Goal: Task Accomplishment & Management: Use online tool/utility

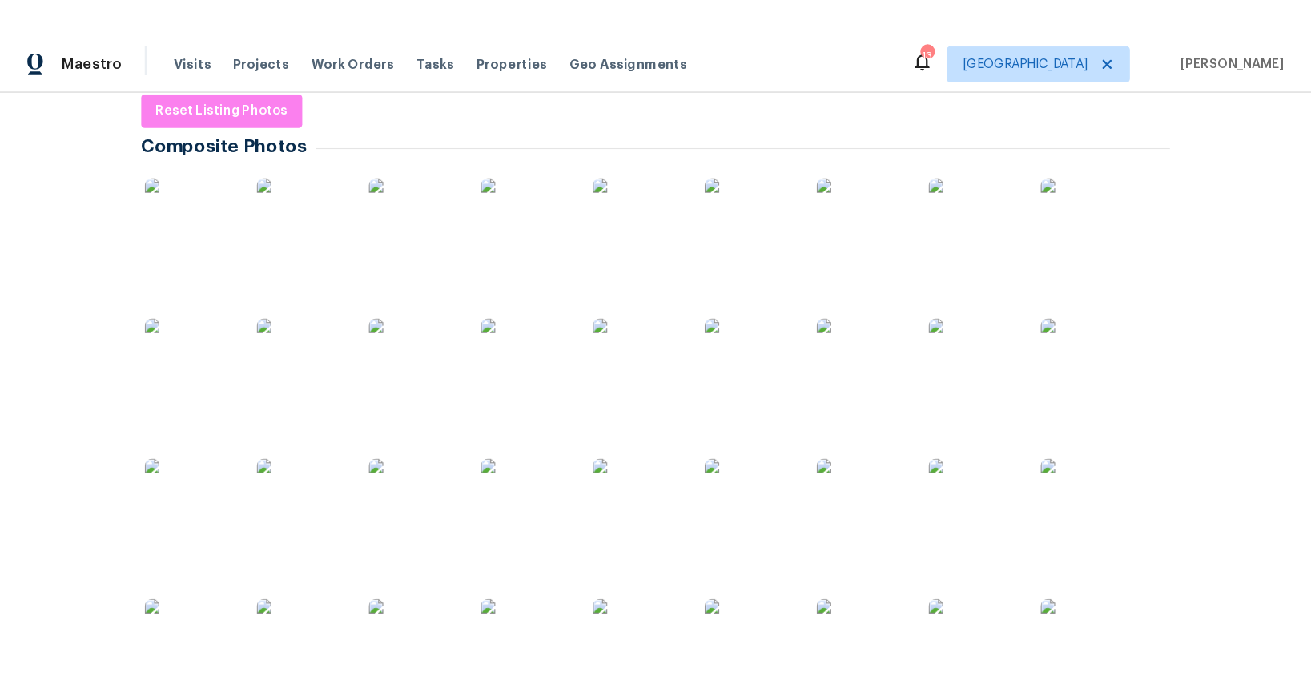
scroll to position [255, 0]
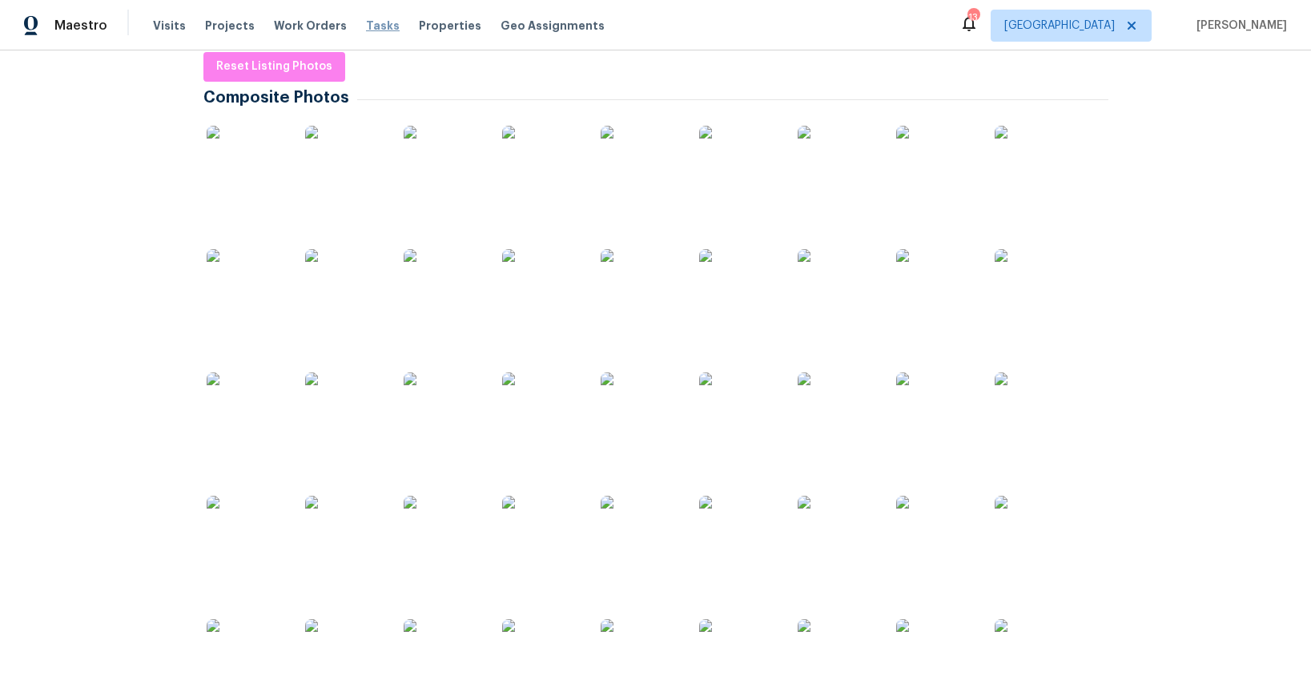
click at [366, 24] on span "Tasks" at bounding box center [383, 25] width 34 height 11
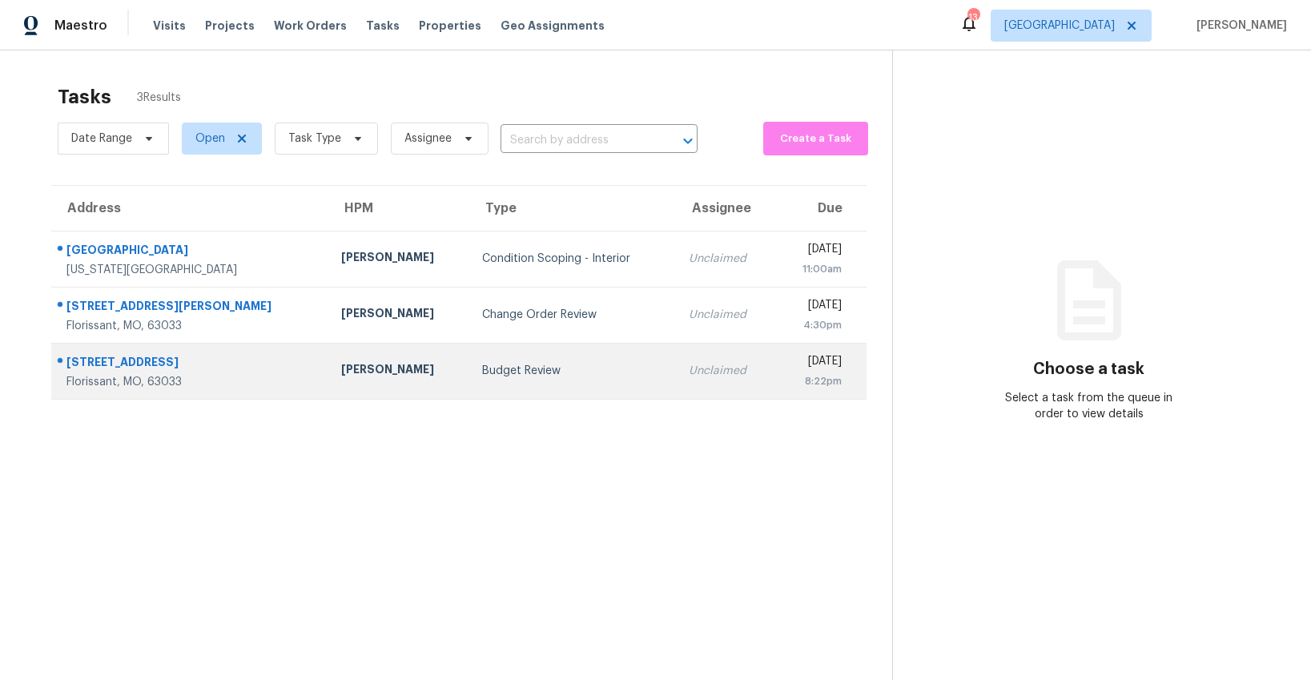
click at [482, 368] on div "Budget Review" at bounding box center [572, 371] width 181 height 16
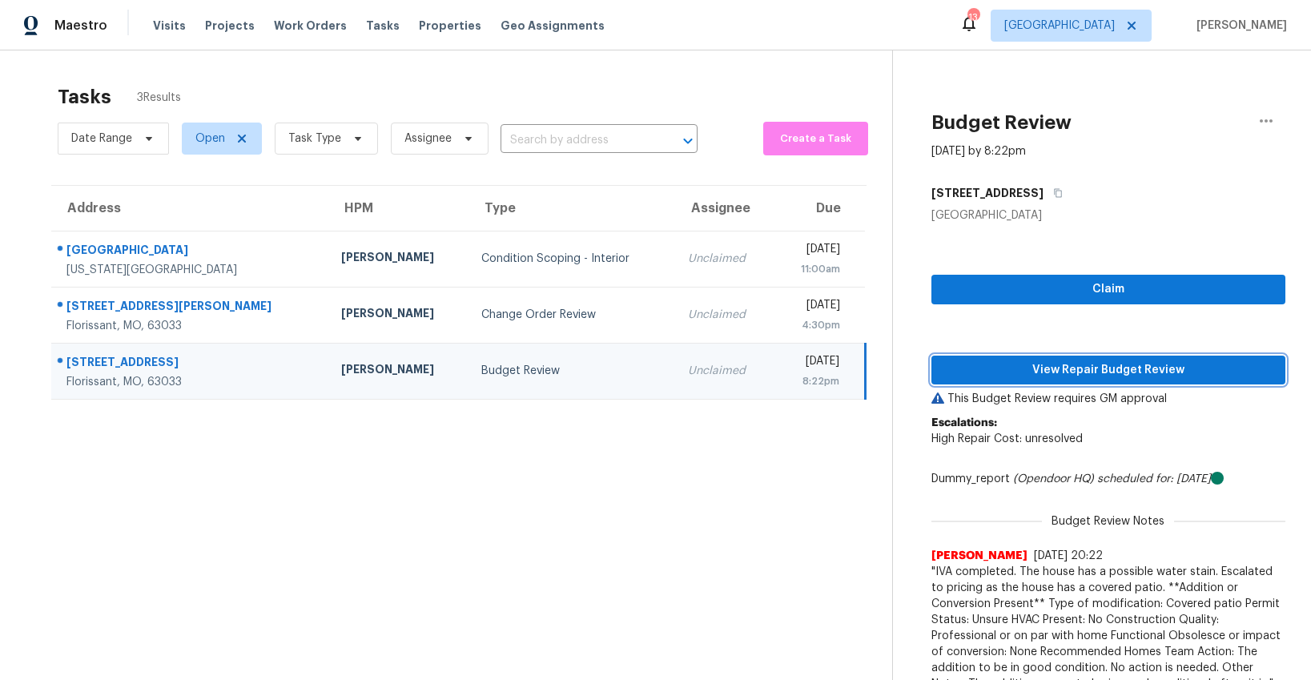
click at [1007, 375] on span "View Repair Budget Review" at bounding box center [1108, 370] width 328 height 20
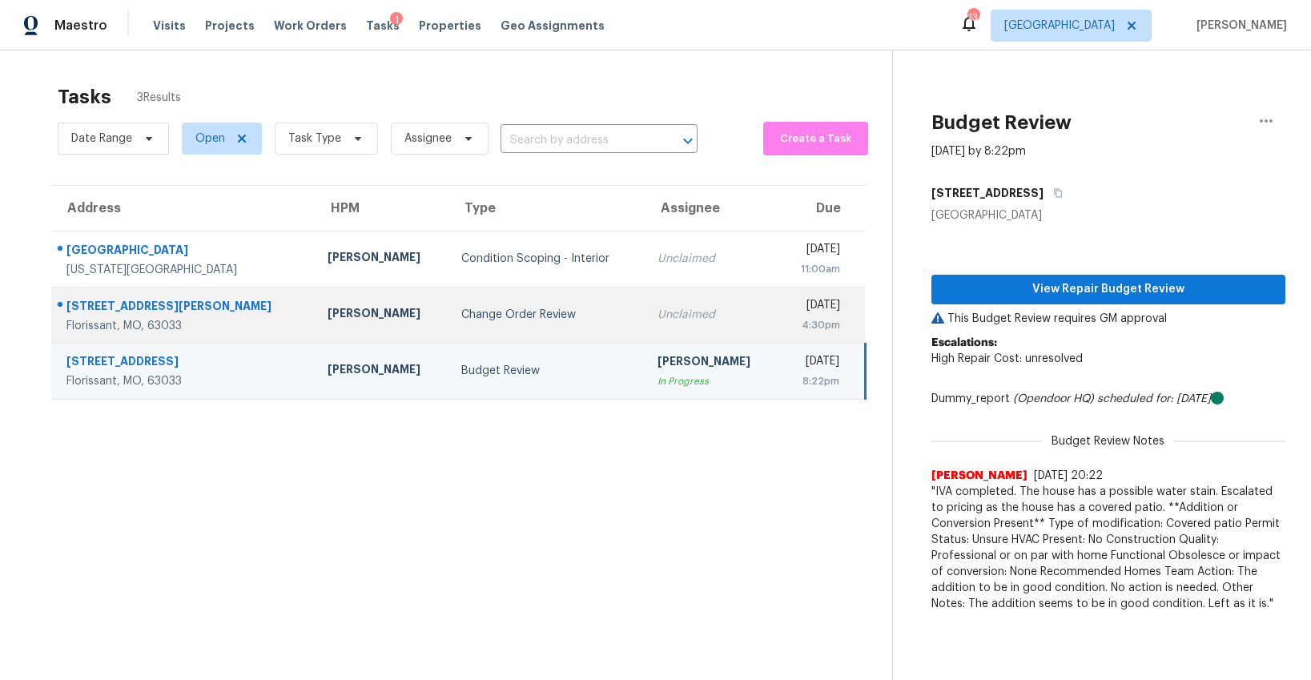
click at [461, 317] on div "Change Order Review" at bounding box center [546, 315] width 171 height 16
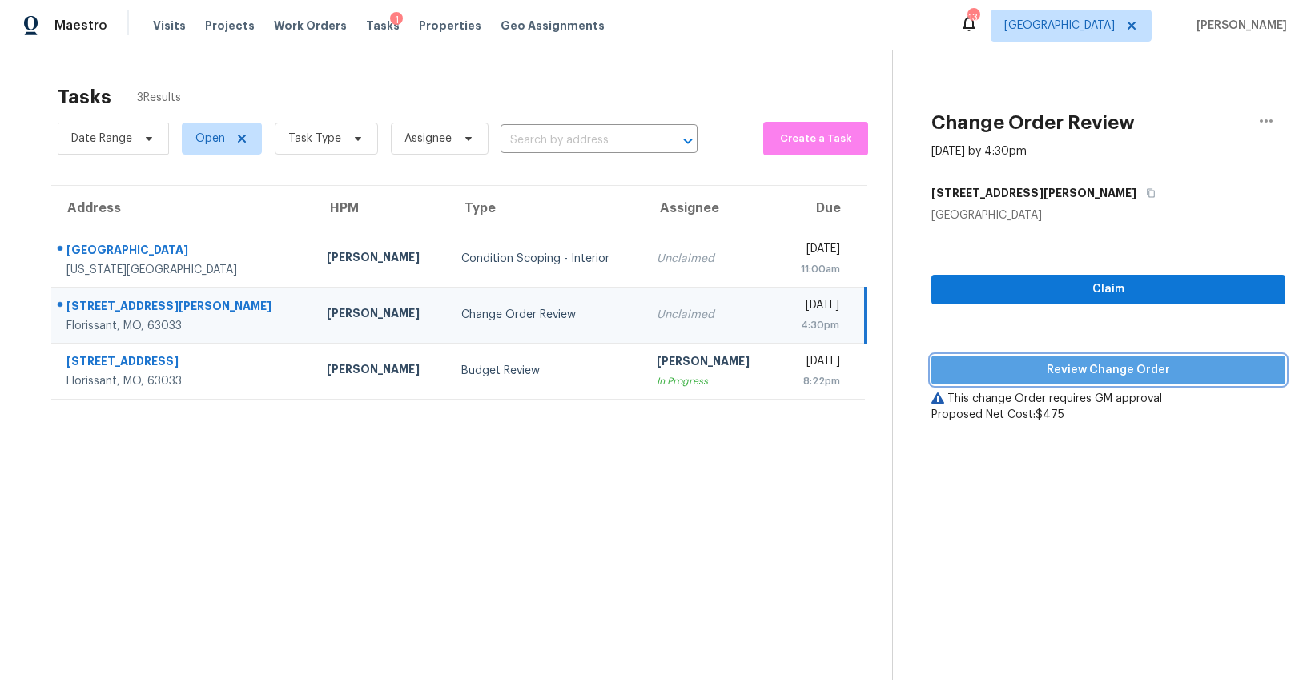
click at [1057, 371] on span "Review Change Order" at bounding box center [1108, 370] width 328 height 20
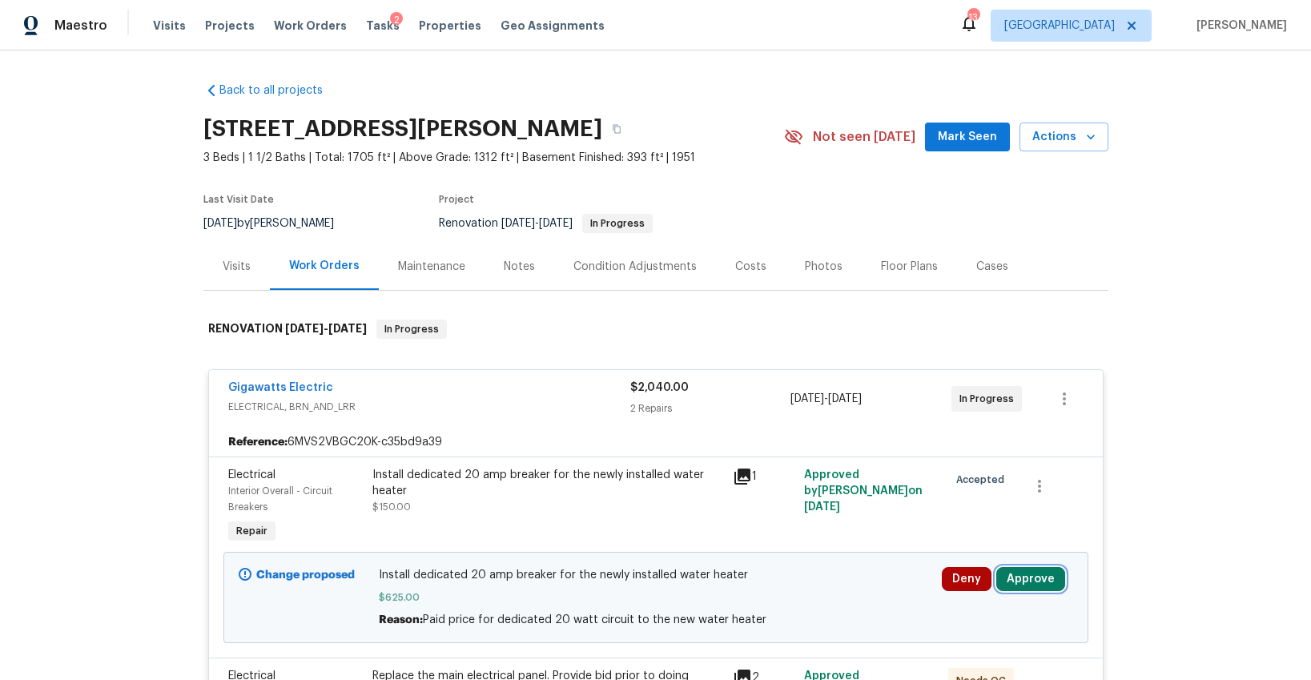
click at [1040, 535] on button "Approve" at bounding box center [1030, 579] width 69 height 24
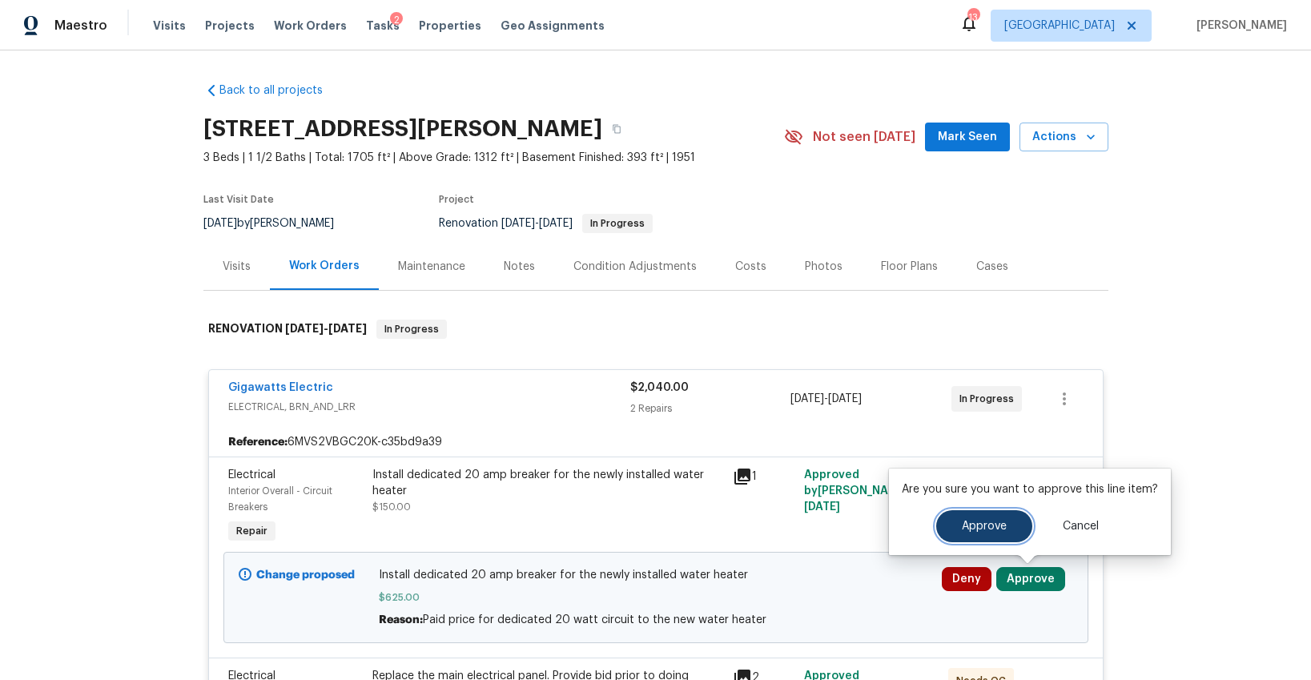
click at [971, 525] on span "Approve" at bounding box center [984, 527] width 45 height 12
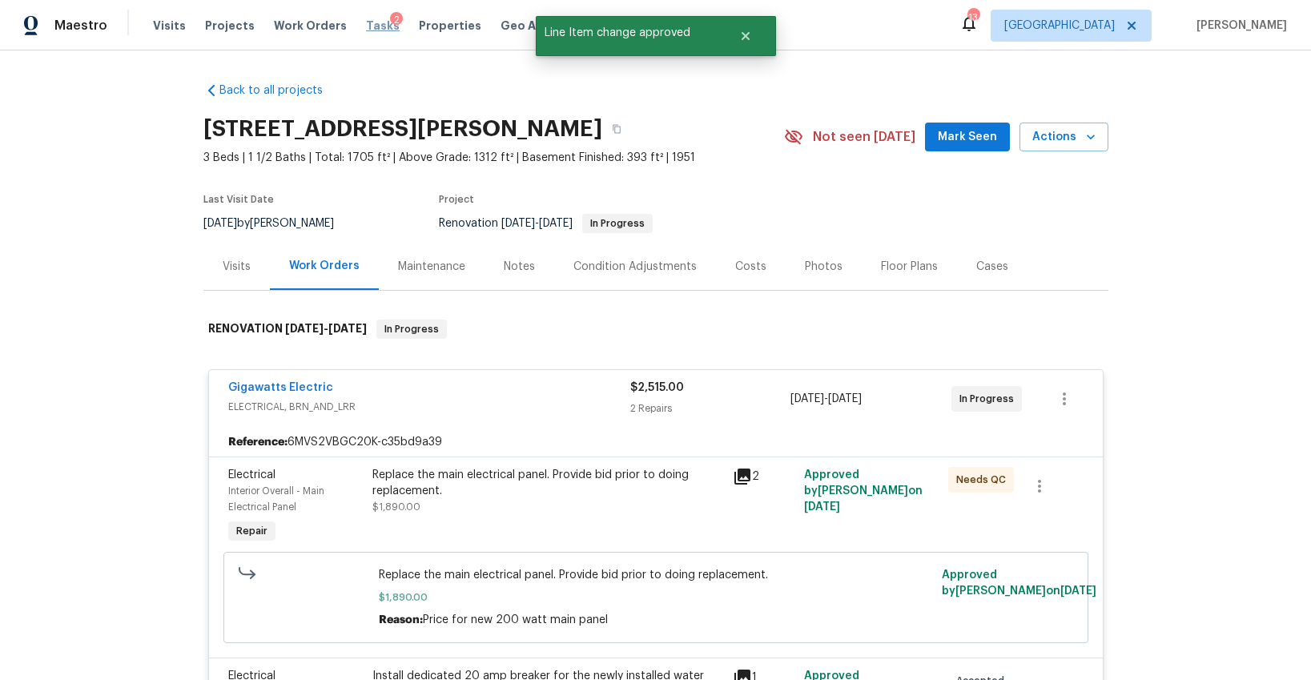
click at [366, 24] on span "Tasks" at bounding box center [383, 25] width 34 height 11
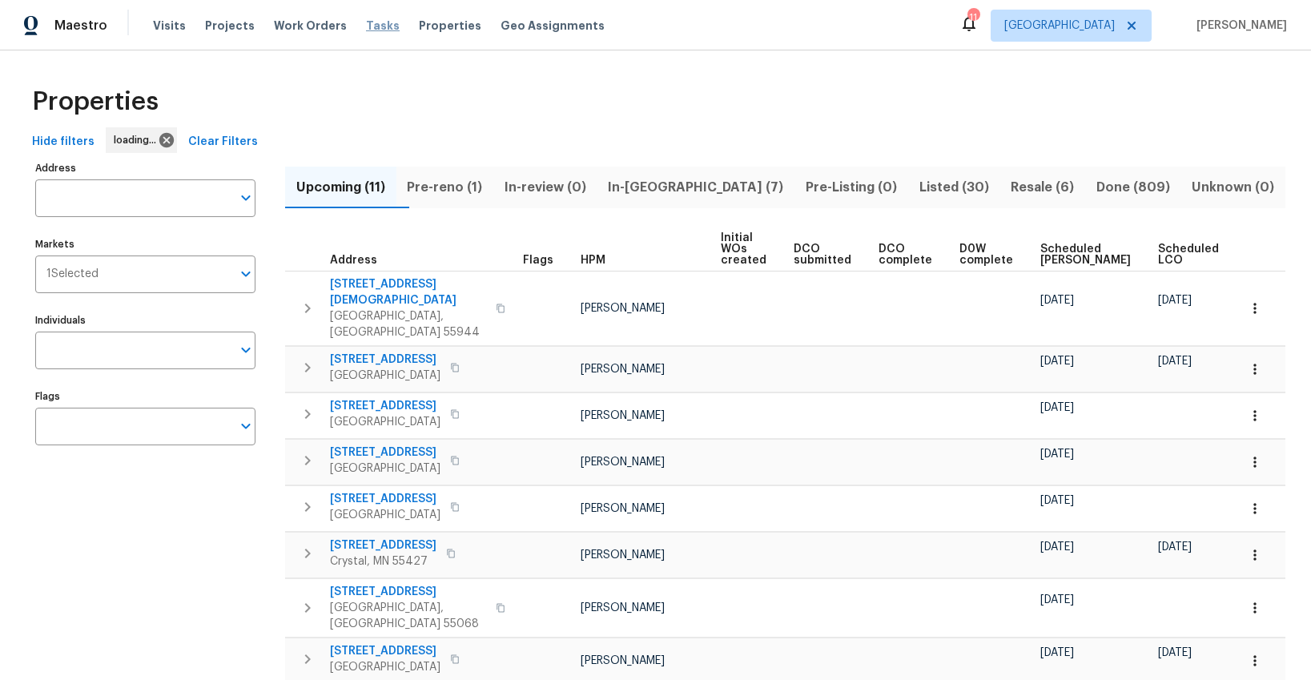
click at [366, 29] on span "Tasks" at bounding box center [383, 25] width 34 height 11
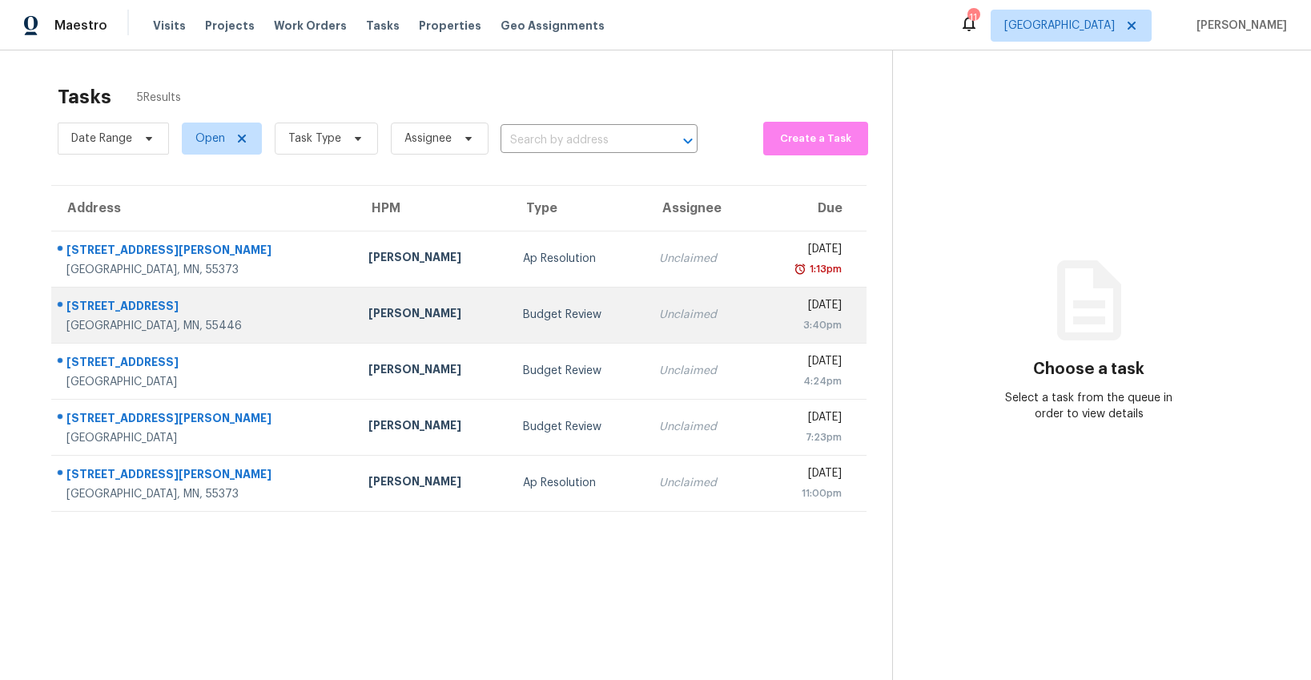
click at [523, 317] on div "Budget Review" at bounding box center [578, 315] width 111 height 16
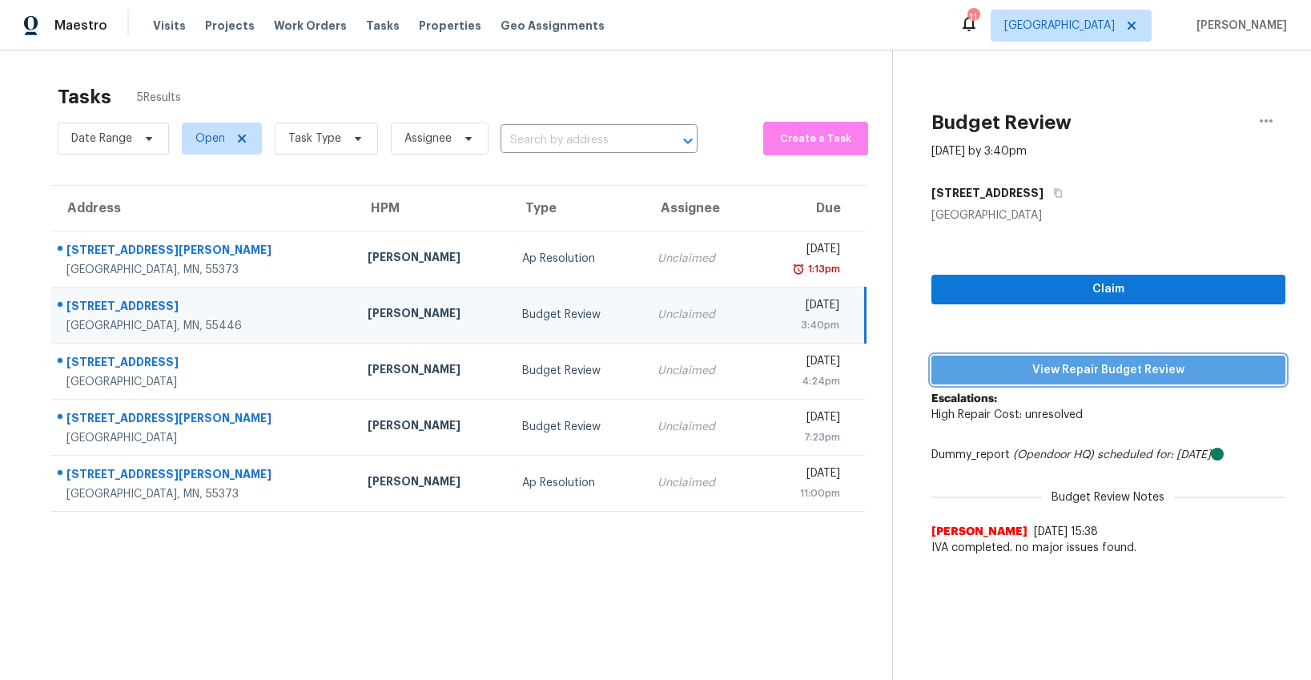
click at [1070, 372] on span "View Repair Budget Review" at bounding box center [1108, 370] width 328 height 20
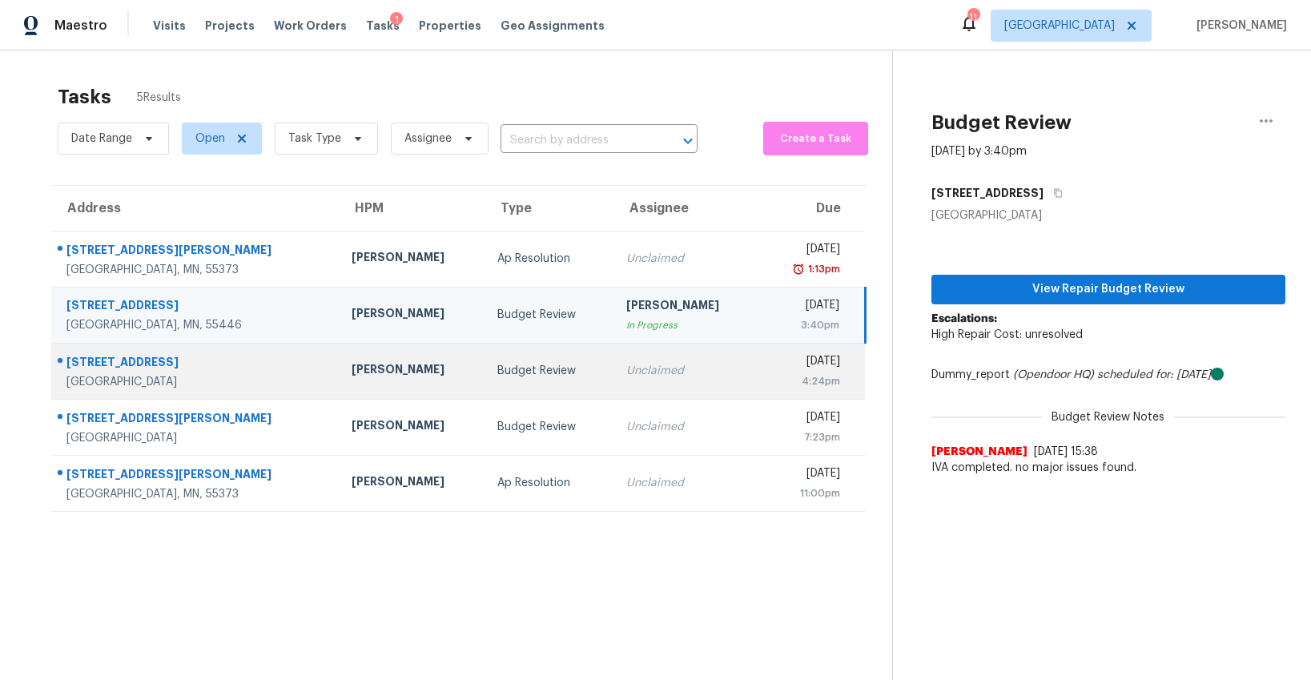
click at [497, 373] on div "Budget Review" at bounding box center [548, 371] width 103 height 16
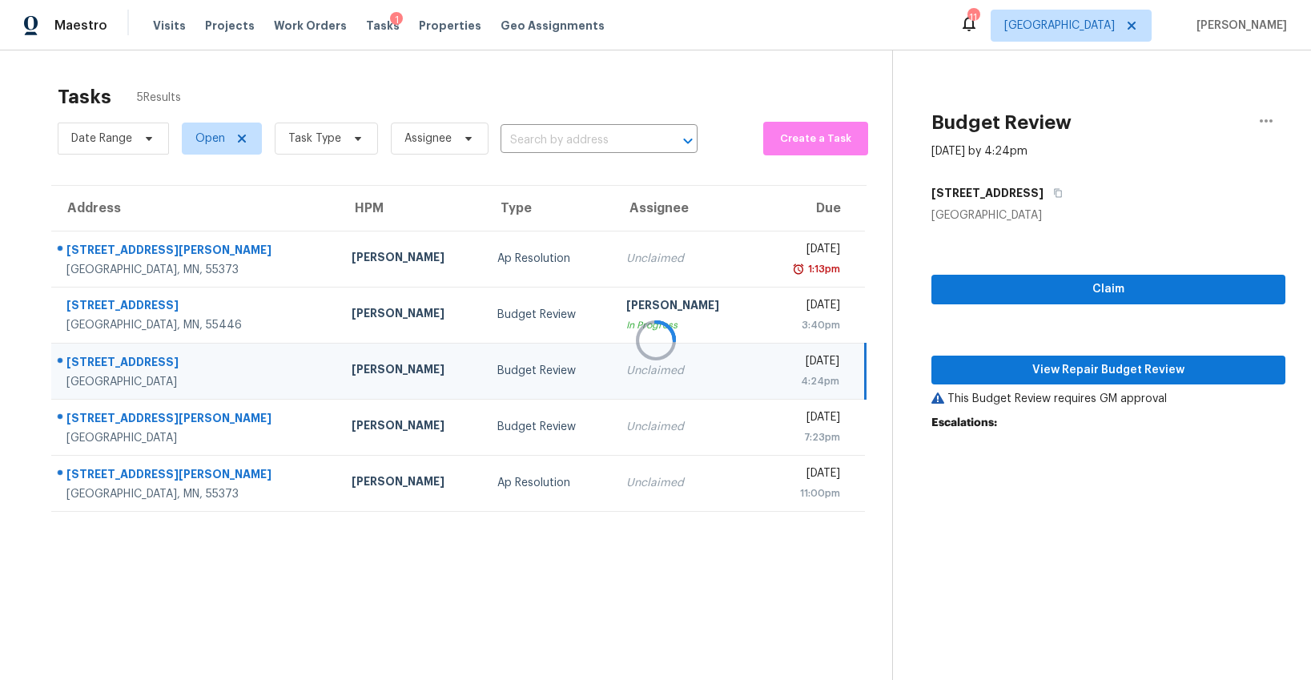
click at [1000, 378] on div at bounding box center [655, 340] width 1311 height 680
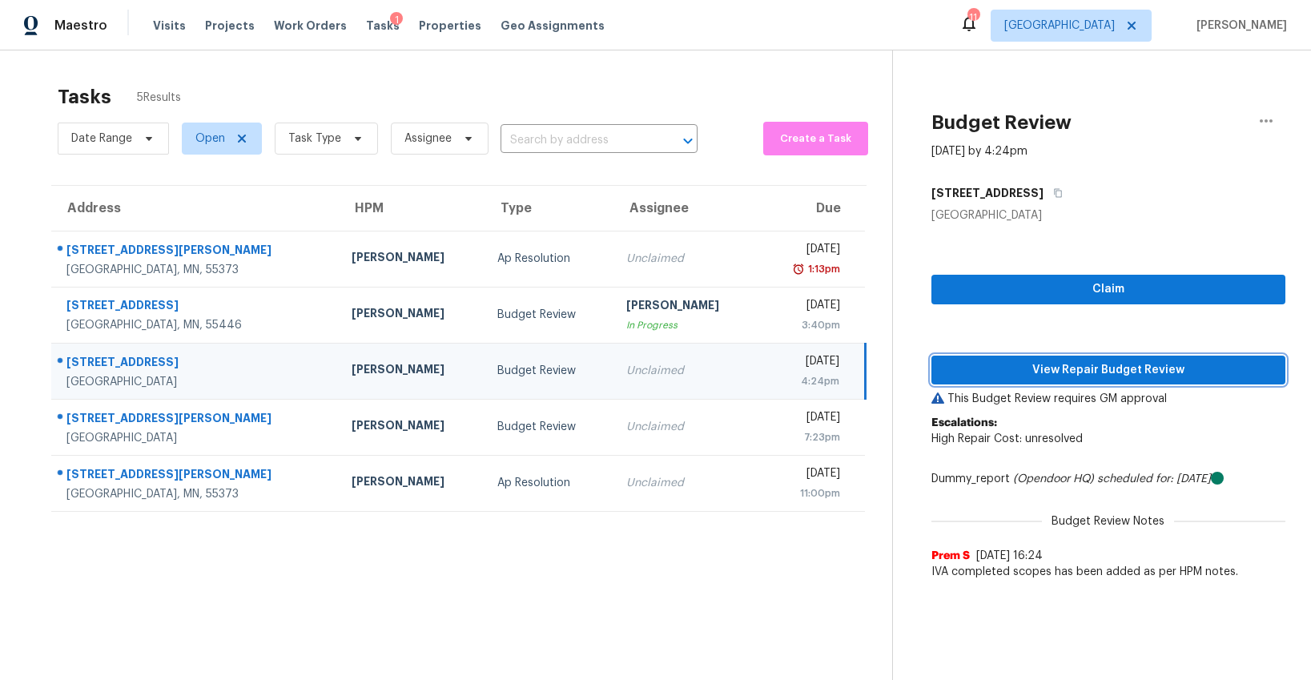
click at [1093, 372] on span "View Repair Budget Review" at bounding box center [1108, 370] width 328 height 20
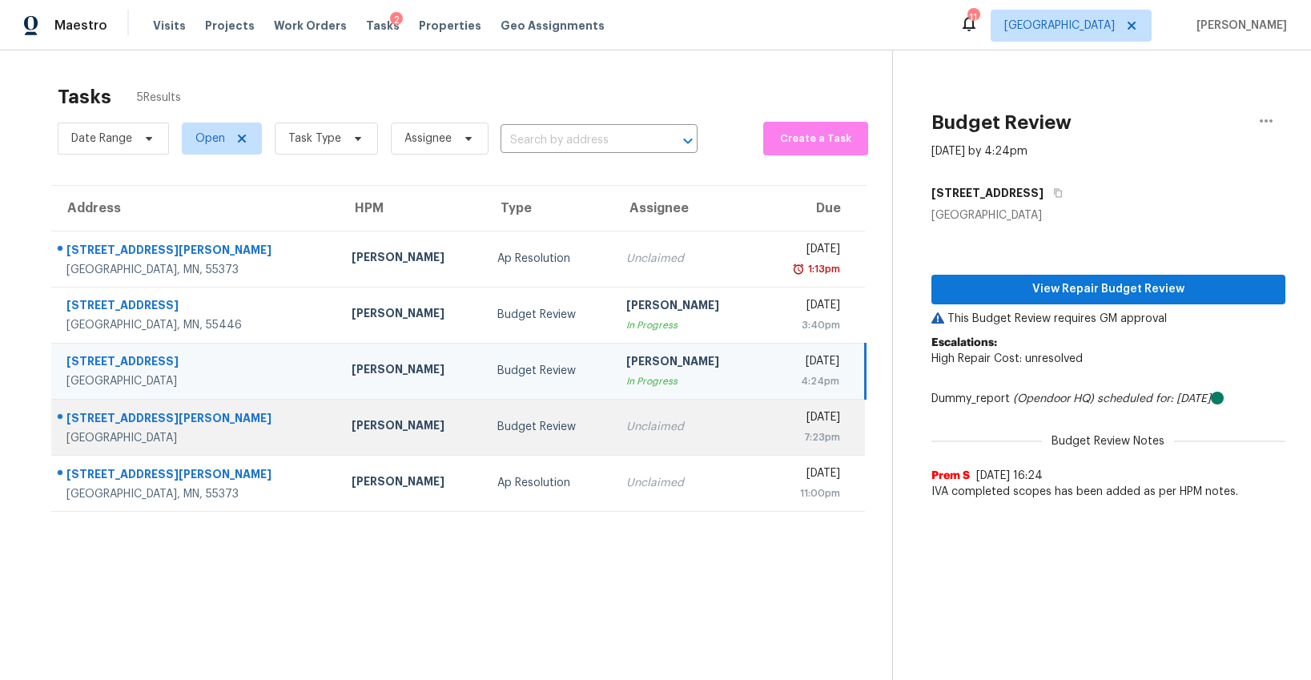
click at [497, 420] on div "Budget Review" at bounding box center [548, 427] width 103 height 16
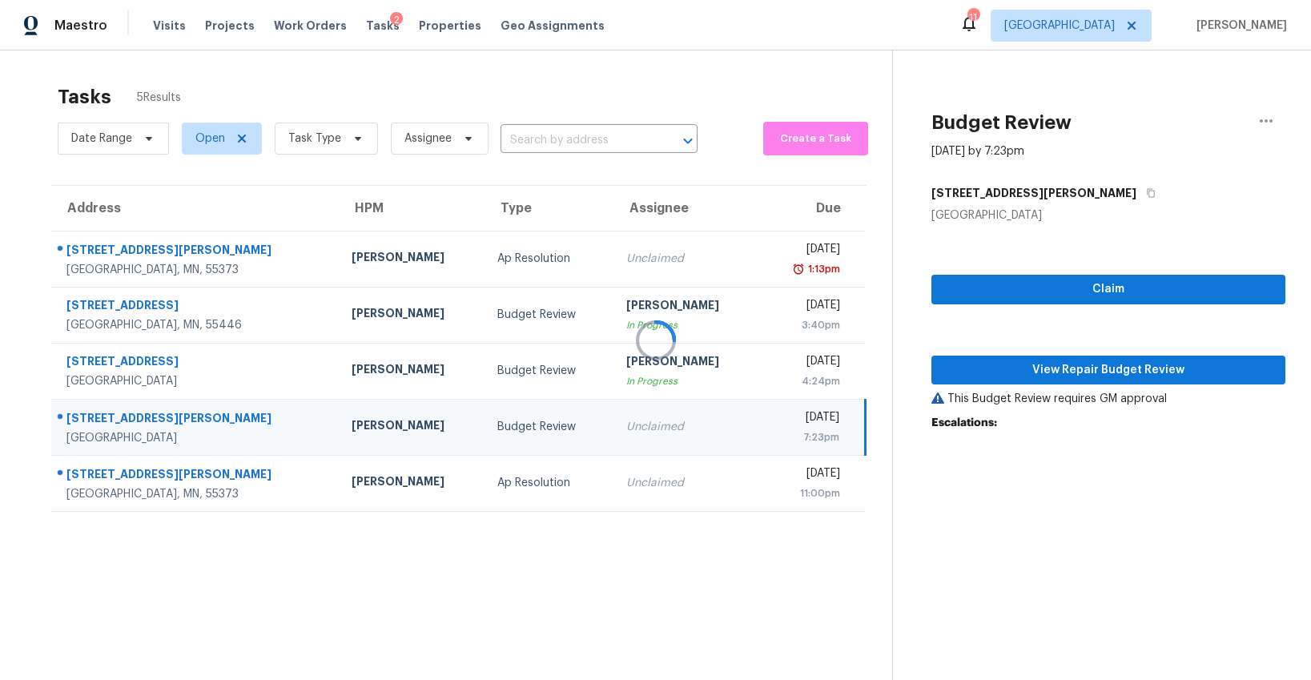
click at [1056, 374] on div at bounding box center [655, 340] width 1311 height 680
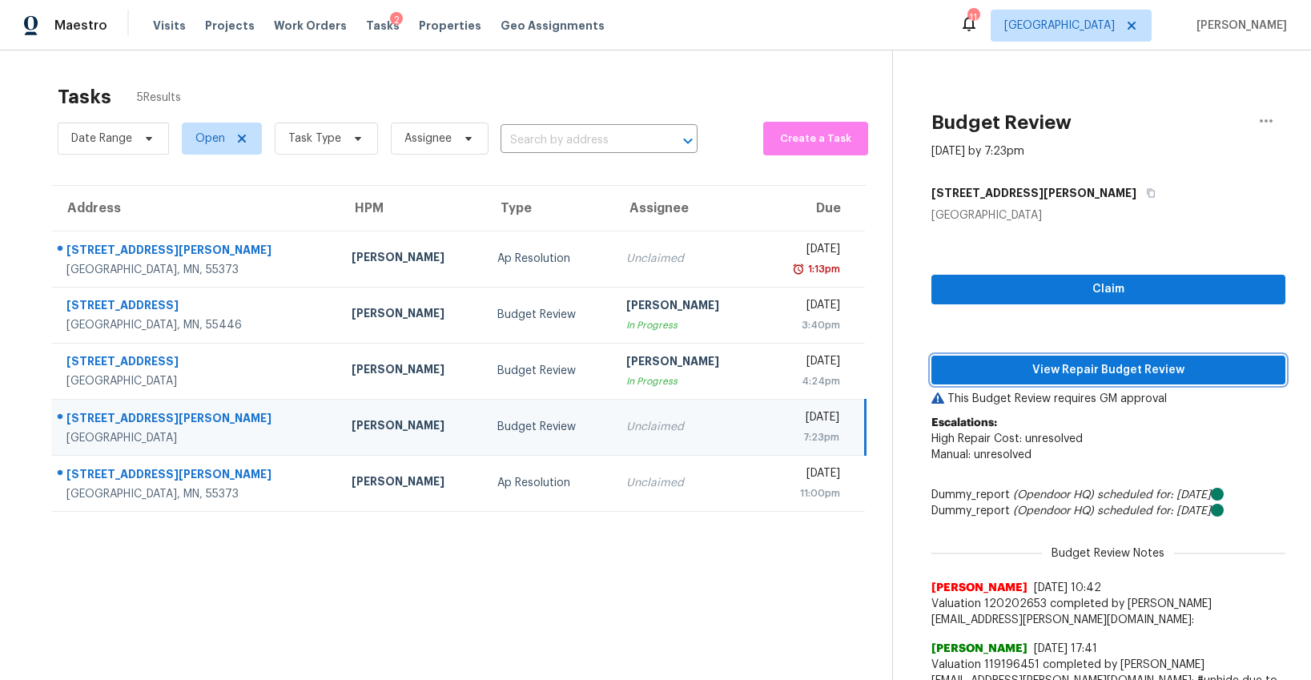
click at [1056, 374] on span "View Repair Budget Review" at bounding box center [1108, 370] width 328 height 20
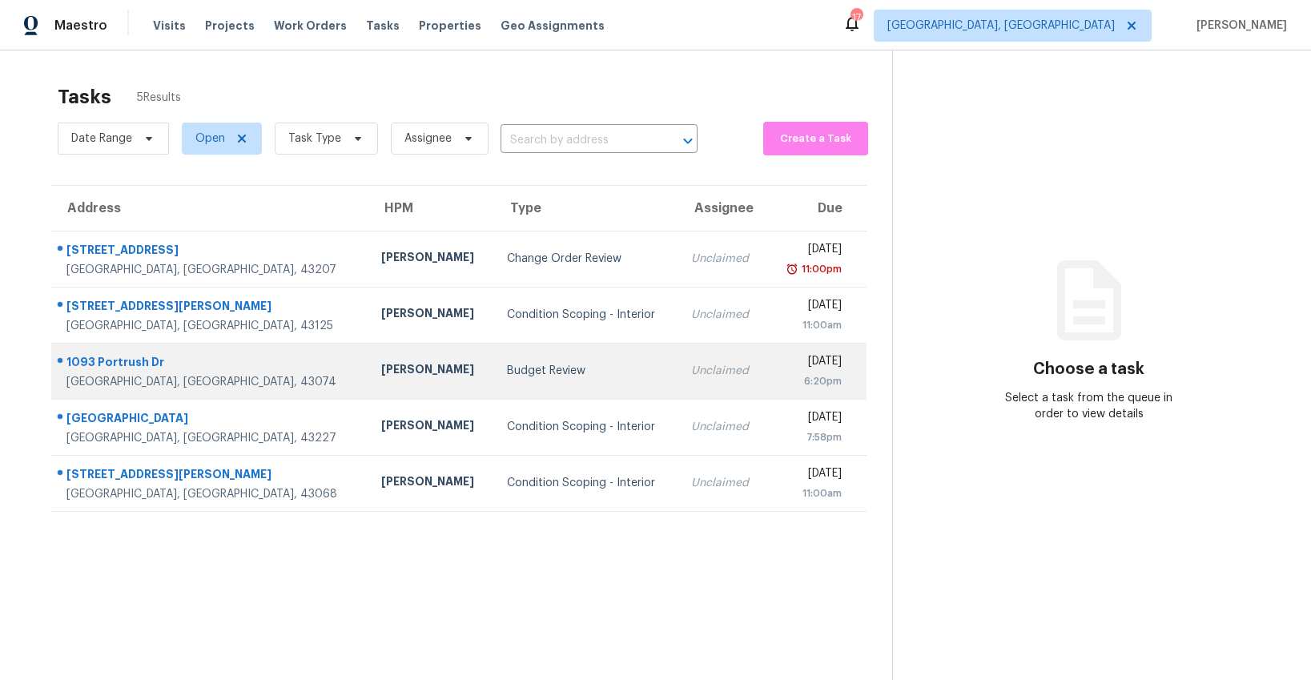
click at [507, 372] on div "Budget Review" at bounding box center [586, 371] width 159 height 16
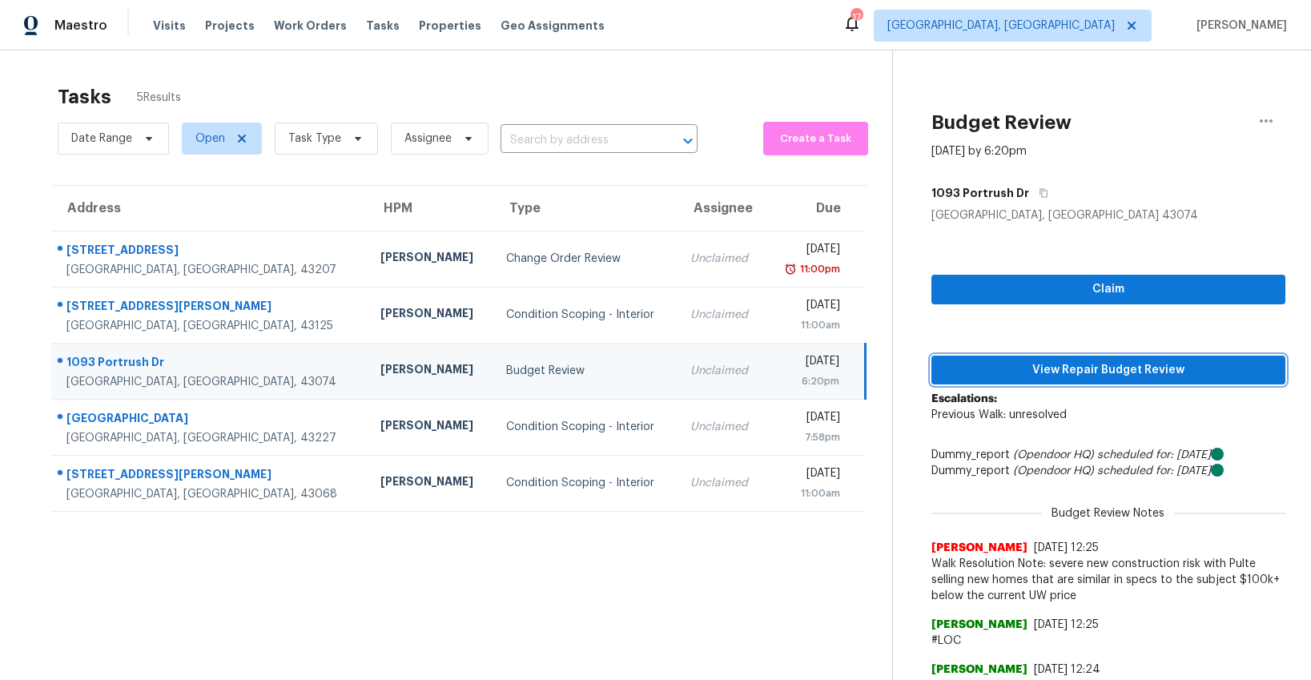
click at [1048, 369] on span "View Repair Budget Review" at bounding box center [1108, 370] width 328 height 20
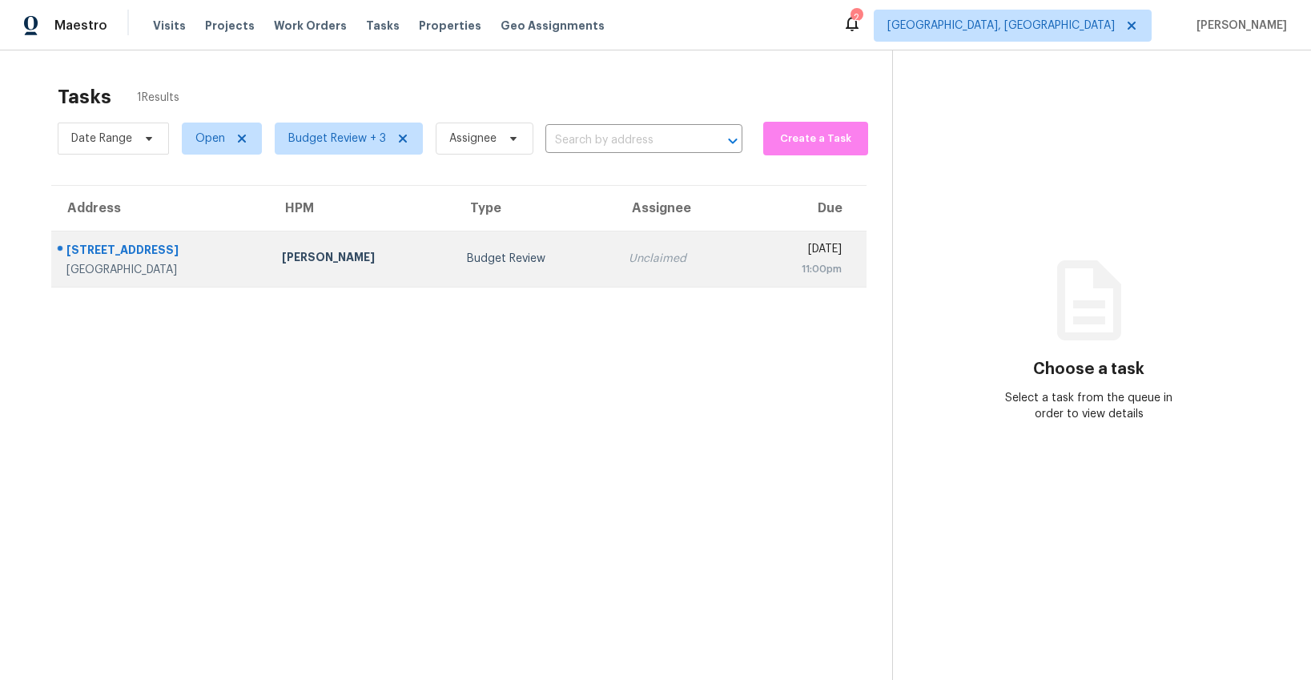
click at [467, 257] on div "Budget Review" at bounding box center [535, 259] width 136 height 16
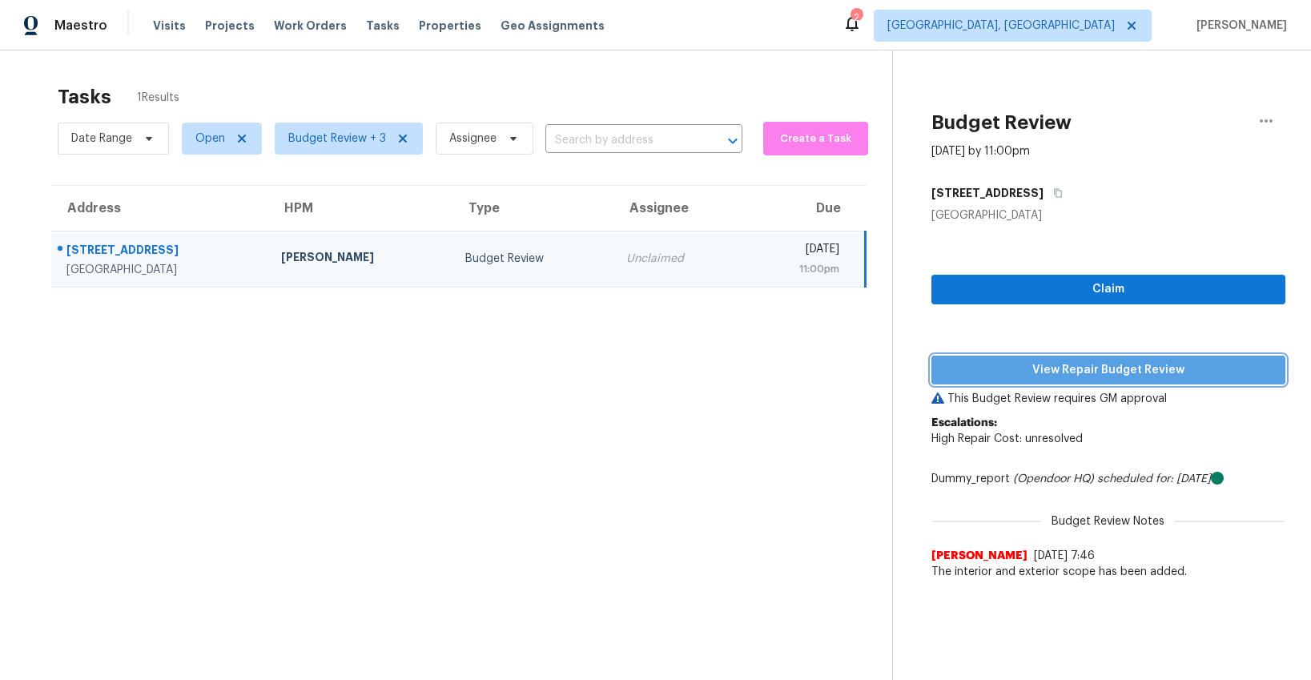
click at [1019, 372] on span "View Repair Budget Review" at bounding box center [1108, 370] width 328 height 20
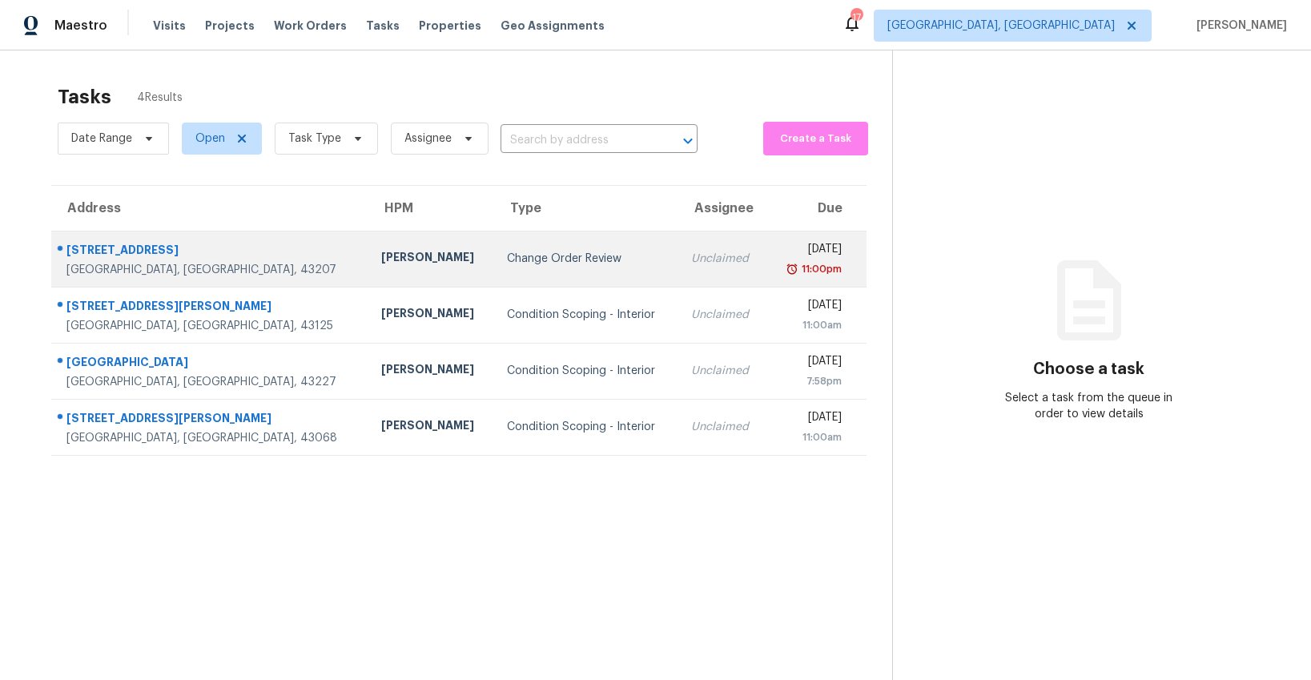
click at [494, 271] on td "Change Order Review" at bounding box center [586, 259] width 184 height 56
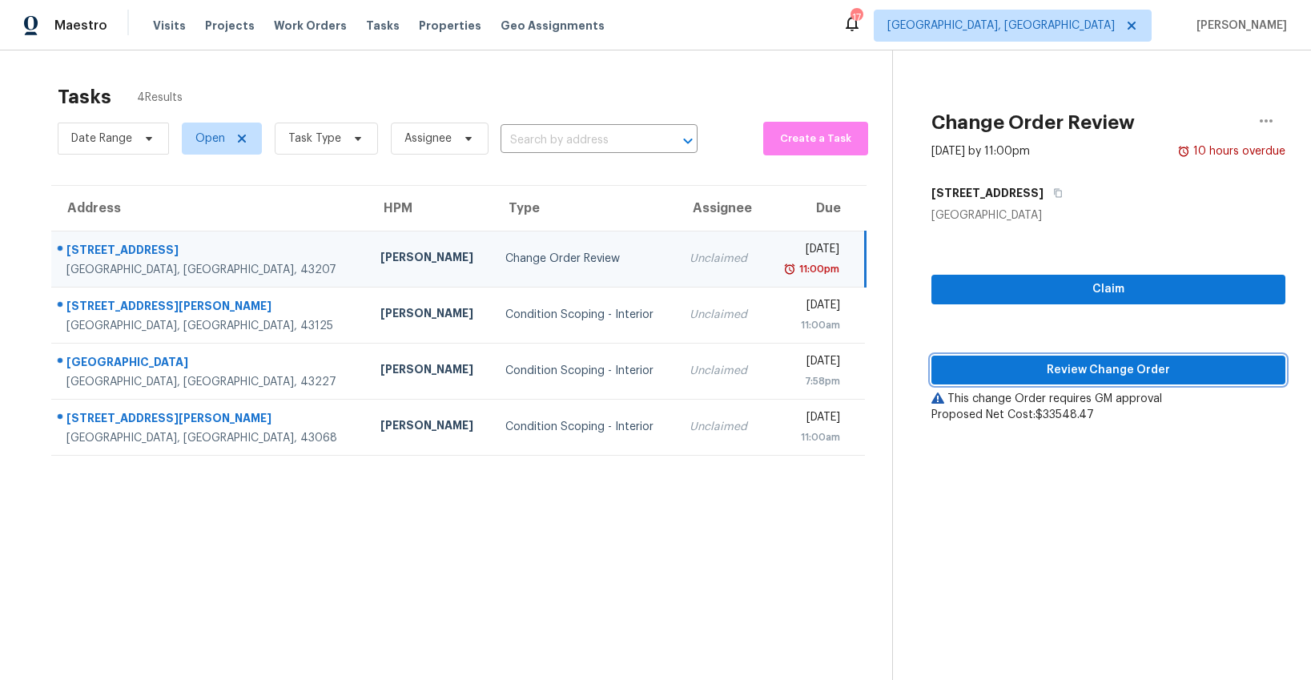
click at [984, 380] on button "Review Change Order" at bounding box center [1108, 371] width 354 height 30
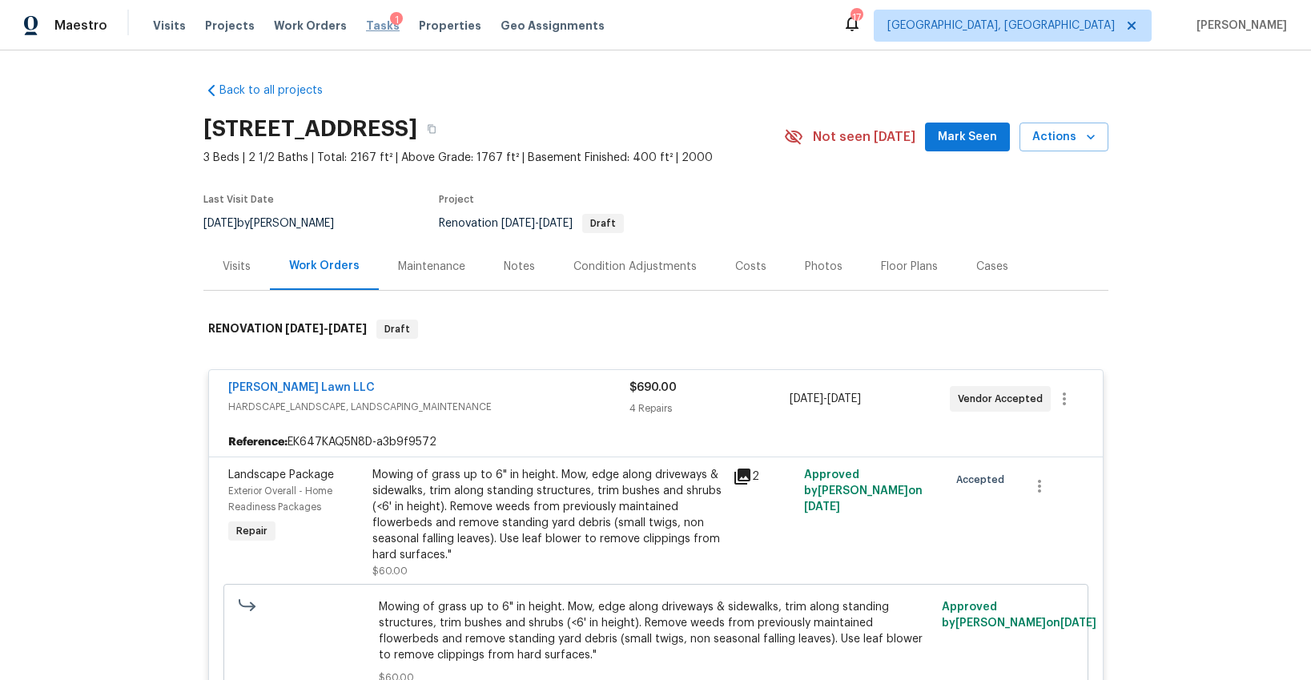
click at [366, 24] on span "Tasks" at bounding box center [383, 25] width 34 height 11
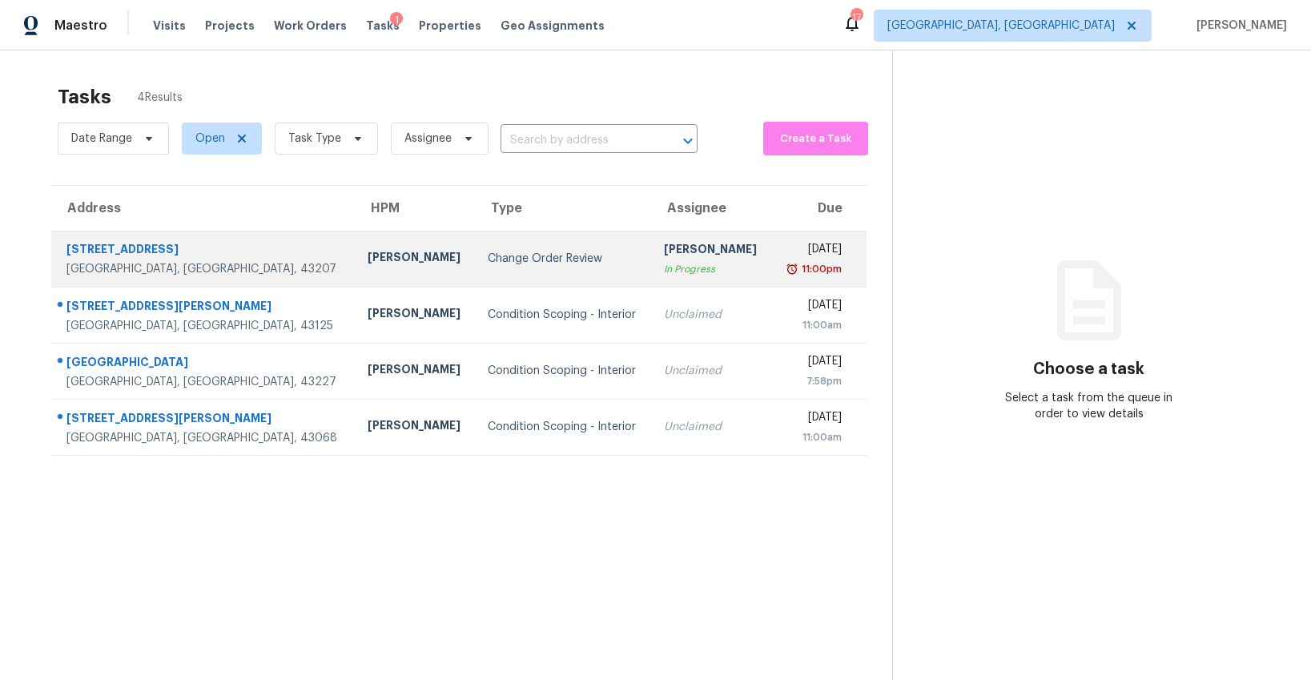
click at [561, 270] on td "Change Order Review" at bounding box center [563, 259] width 176 height 56
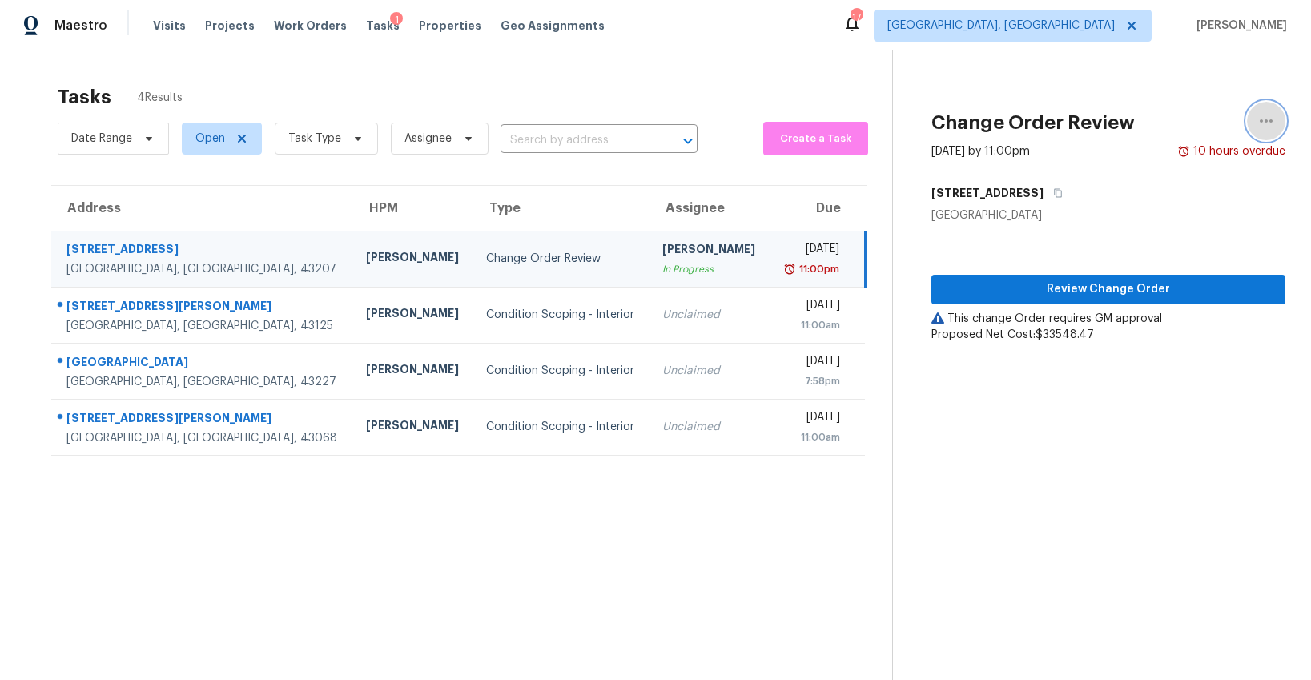
click at [1260, 119] on icon "button" at bounding box center [1266, 120] width 19 height 19
click at [1164, 103] on div "Cancel this task" at bounding box center [1174, 100] width 125 height 16
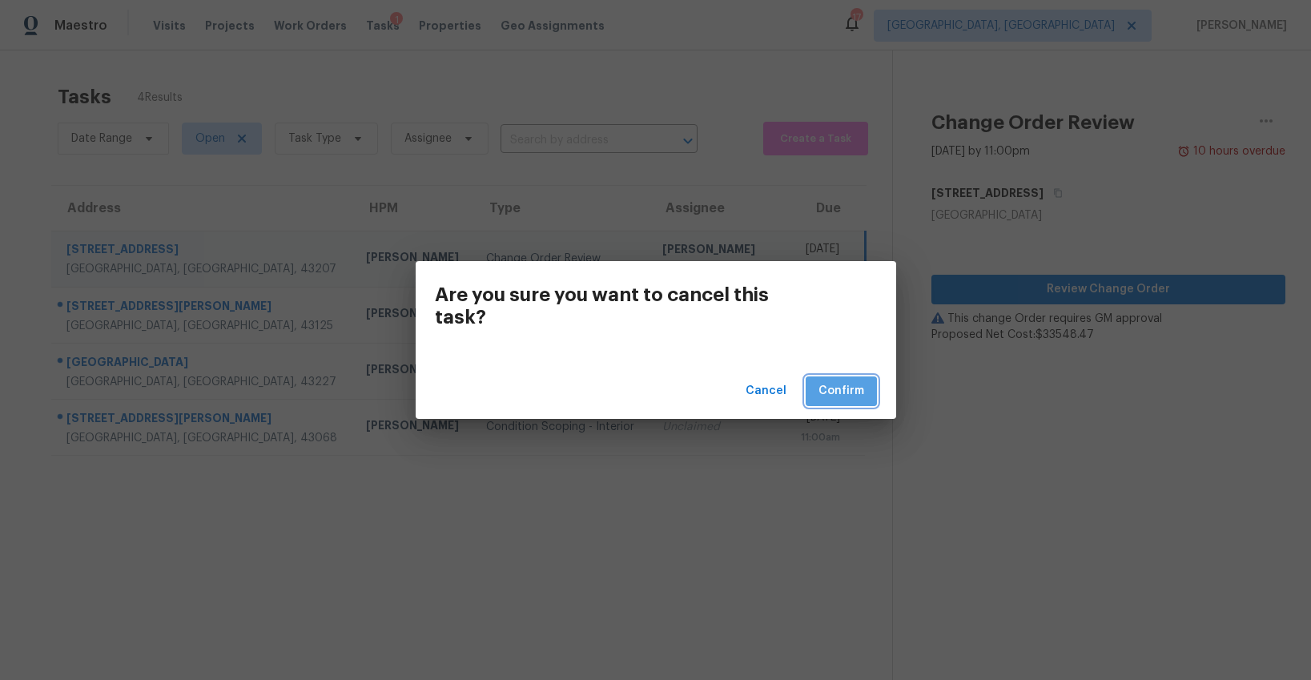
click at [844, 398] on span "Confirm" at bounding box center [841, 391] width 46 height 20
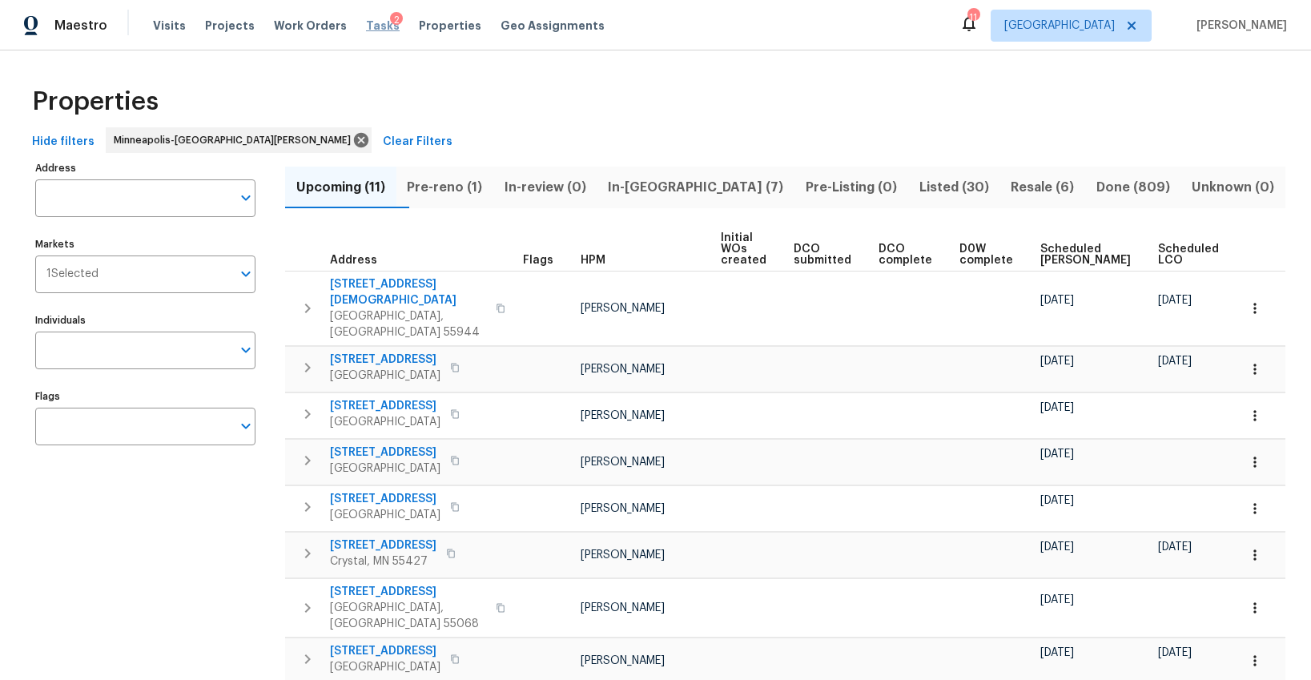
click at [366, 25] on span "Tasks" at bounding box center [383, 25] width 34 height 11
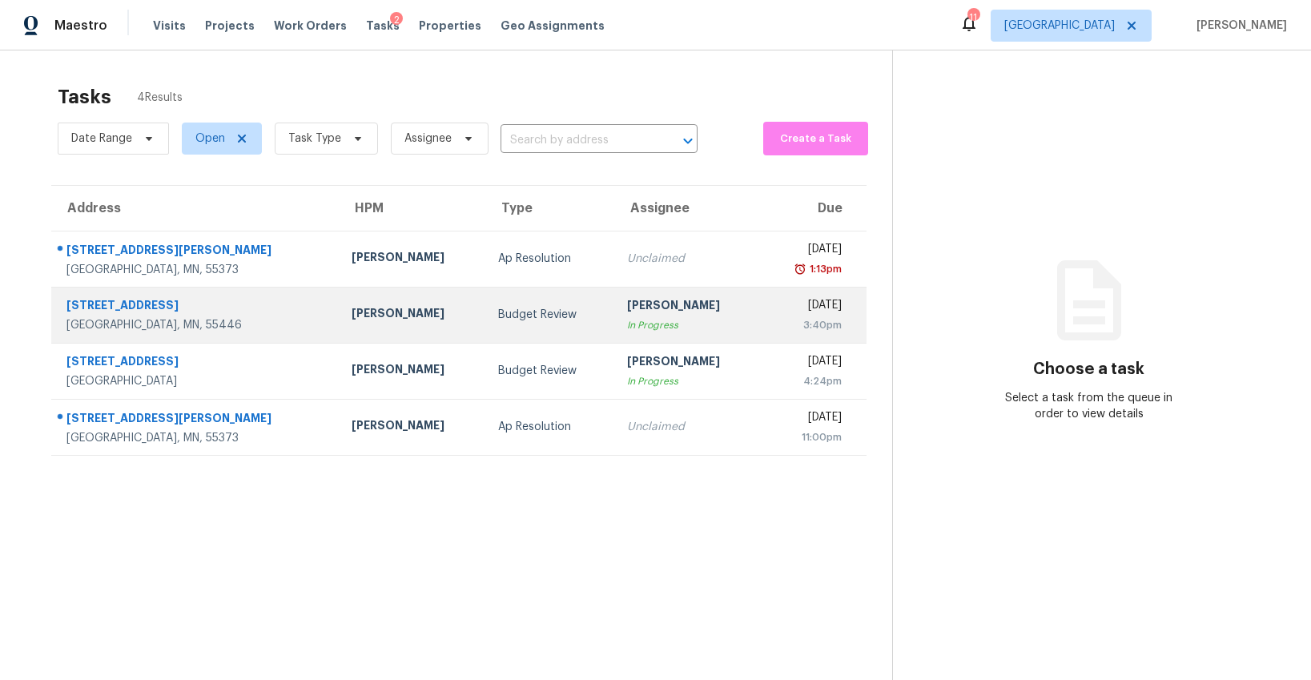
scroll to position [3, 0]
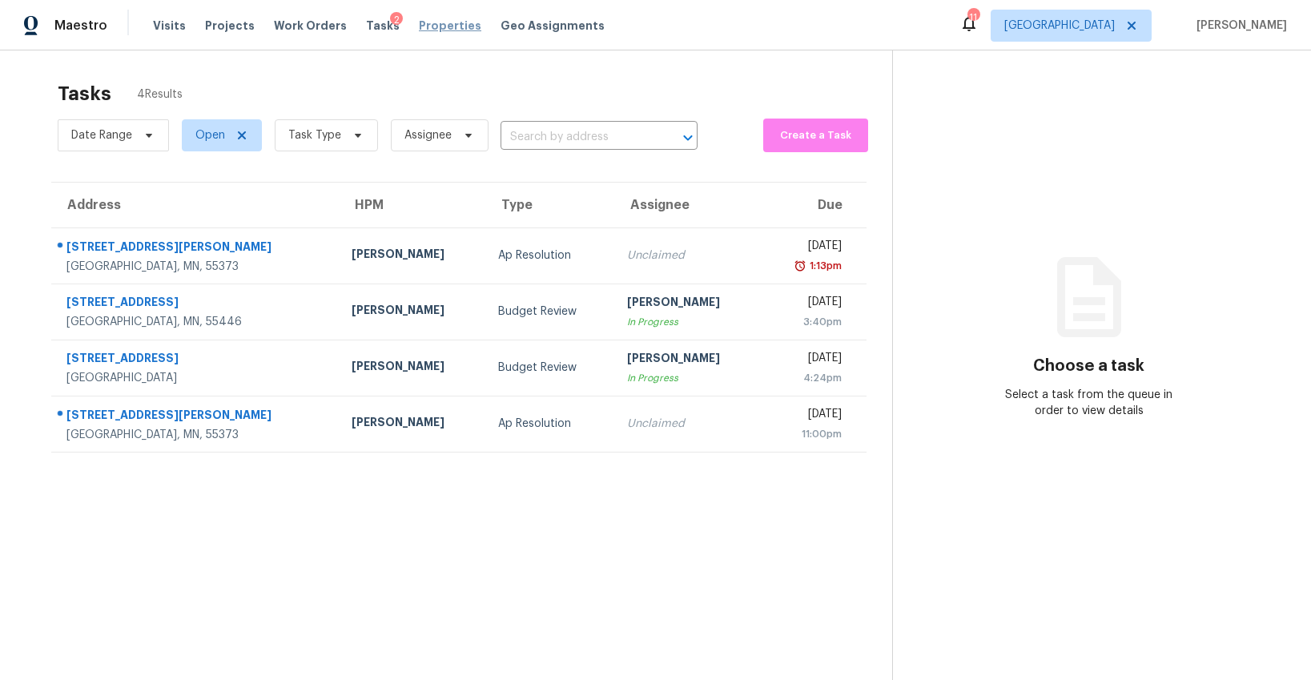
click at [419, 29] on span "Properties" at bounding box center [450, 26] width 62 height 16
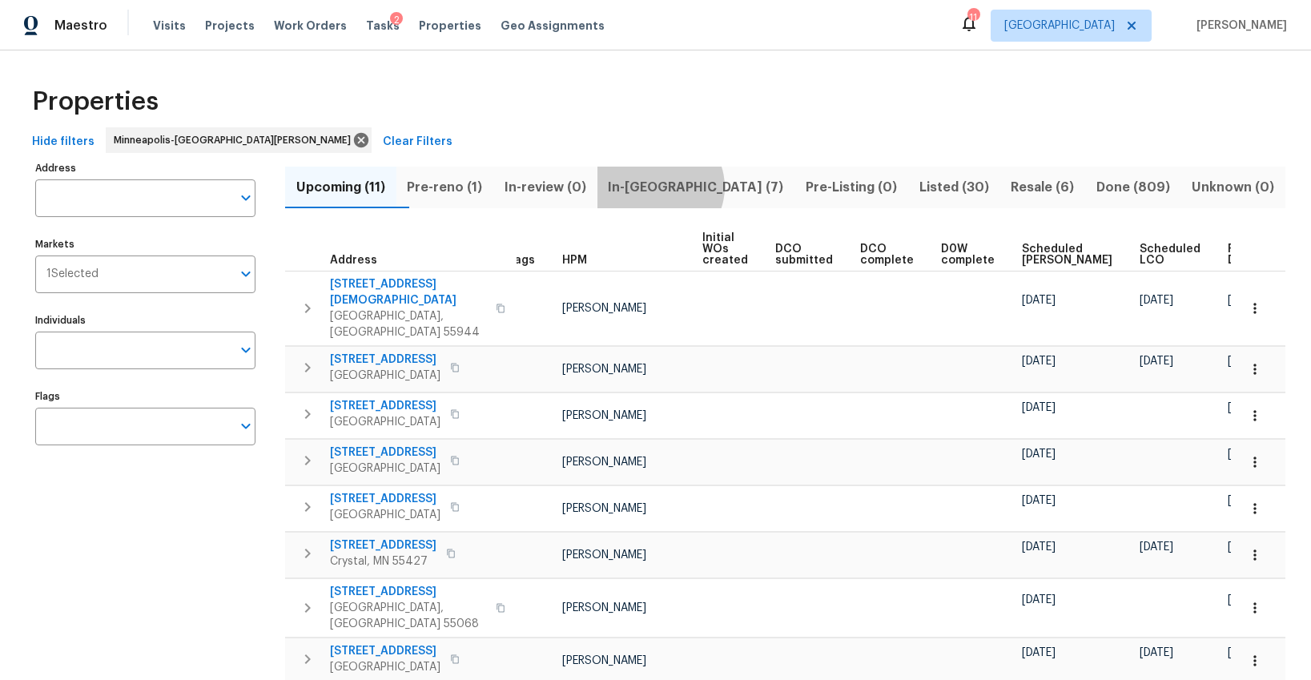
click at [695, 187] on span "In-reno (7)" at bounding box center [696, 187] width 179 height 22
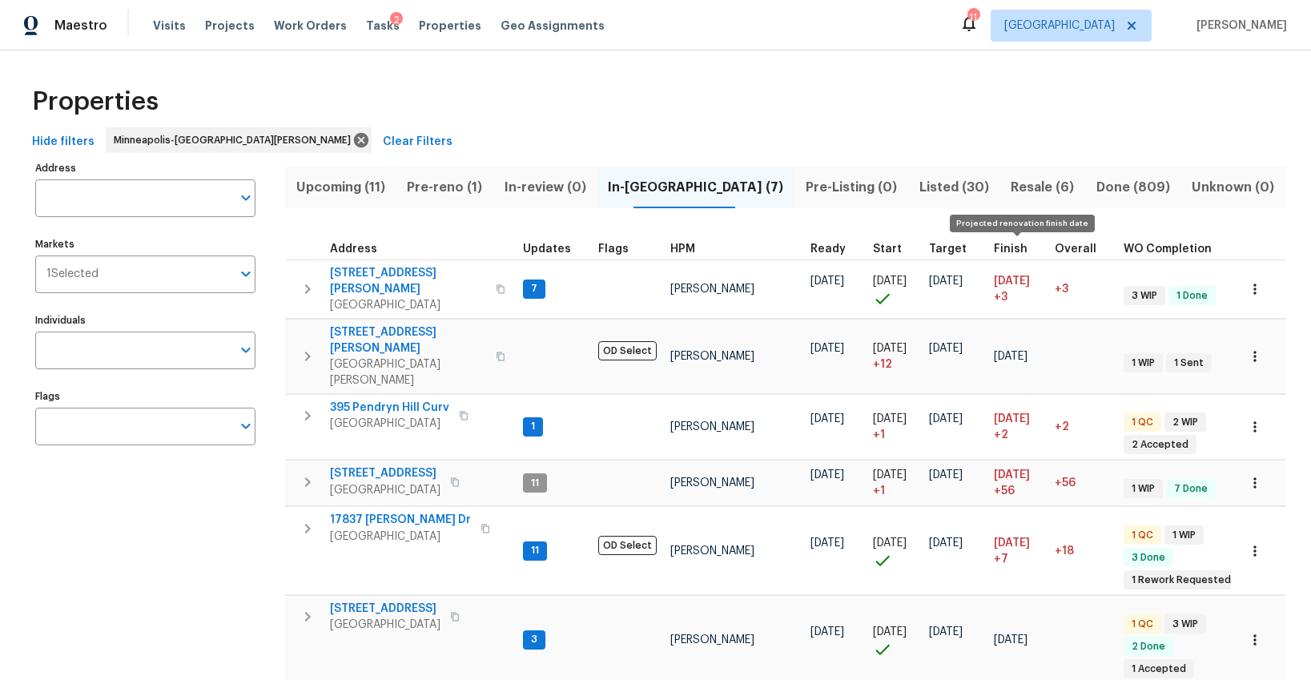
click at [995, 250] on span "Finish" at bounding box center [1011, 248] width 34 height 11
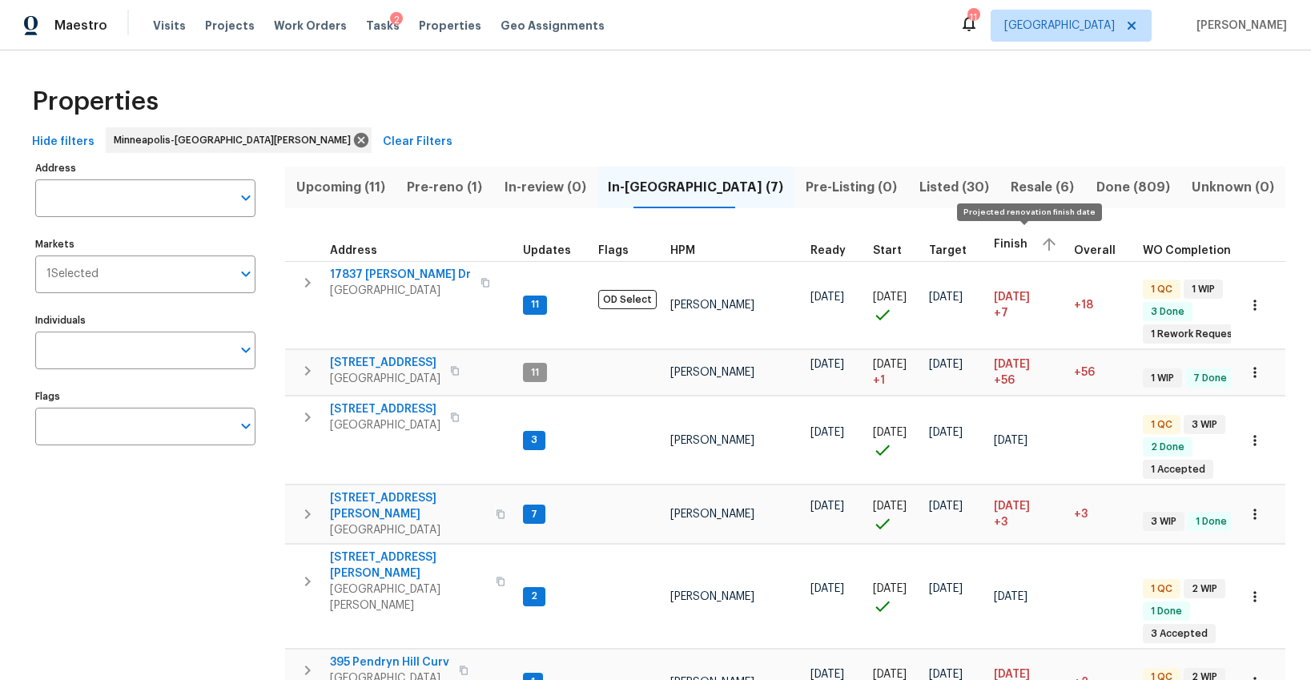
click at [999, 240] on span "Finish" at bounding box center [1011, 244] width 34 height 11
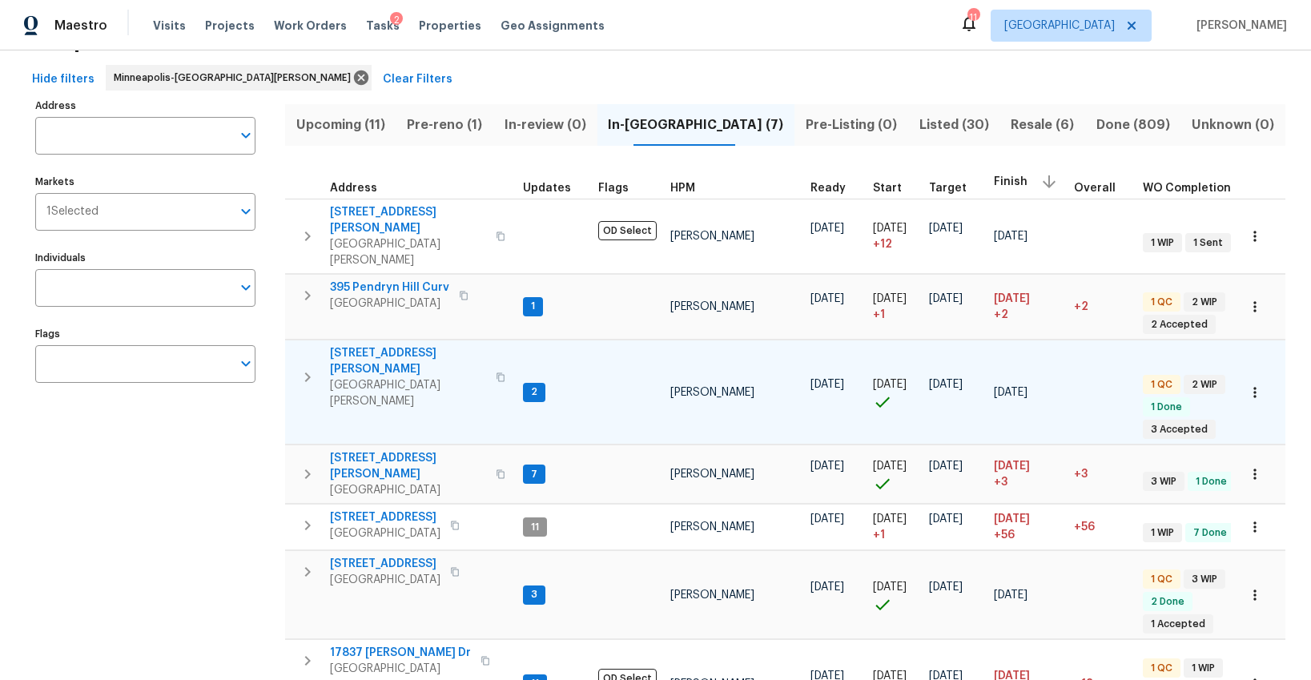
scroll to position [118, 0]
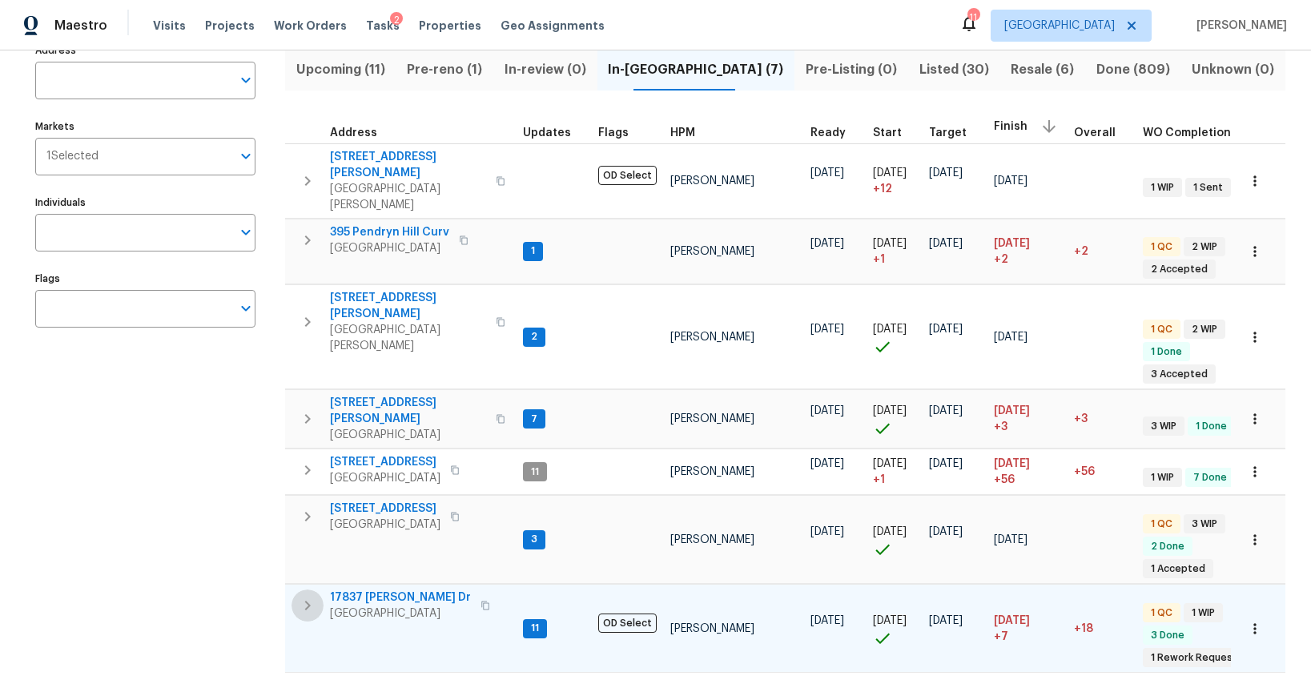
click at [305, 601] on icon "button" at bounding box center [308, 606] width 6 height 10
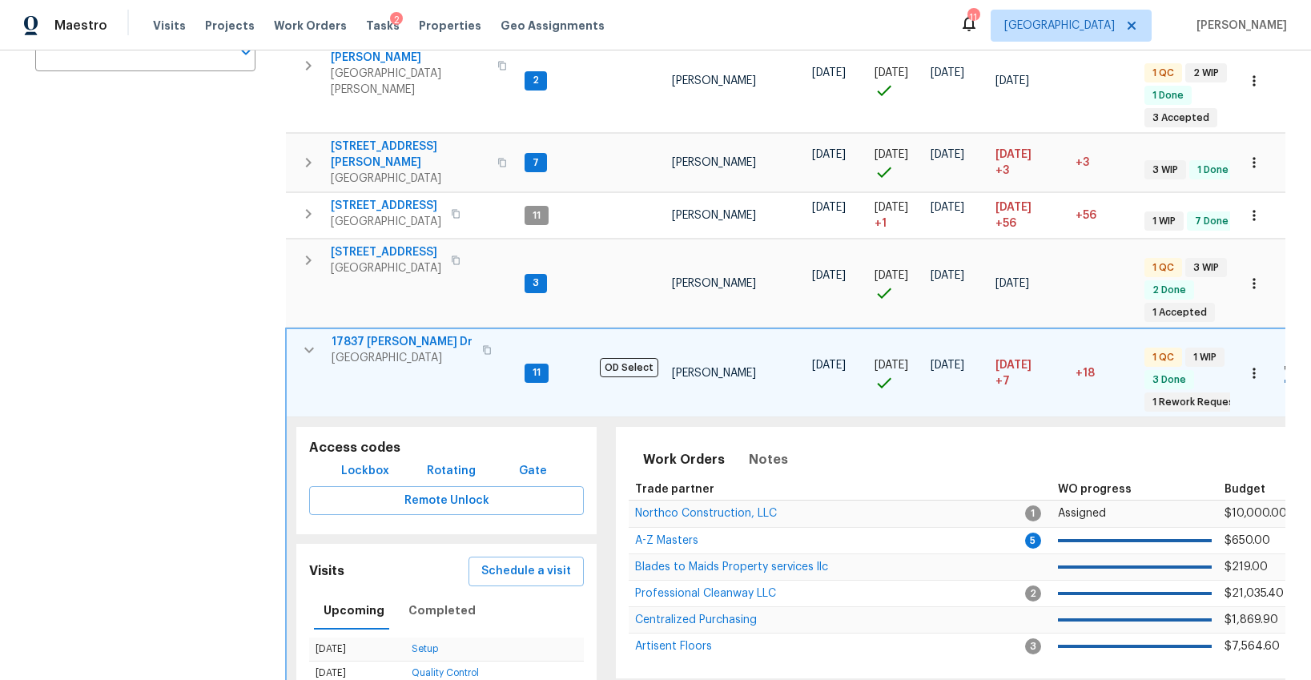
scroll to position [378, 0]
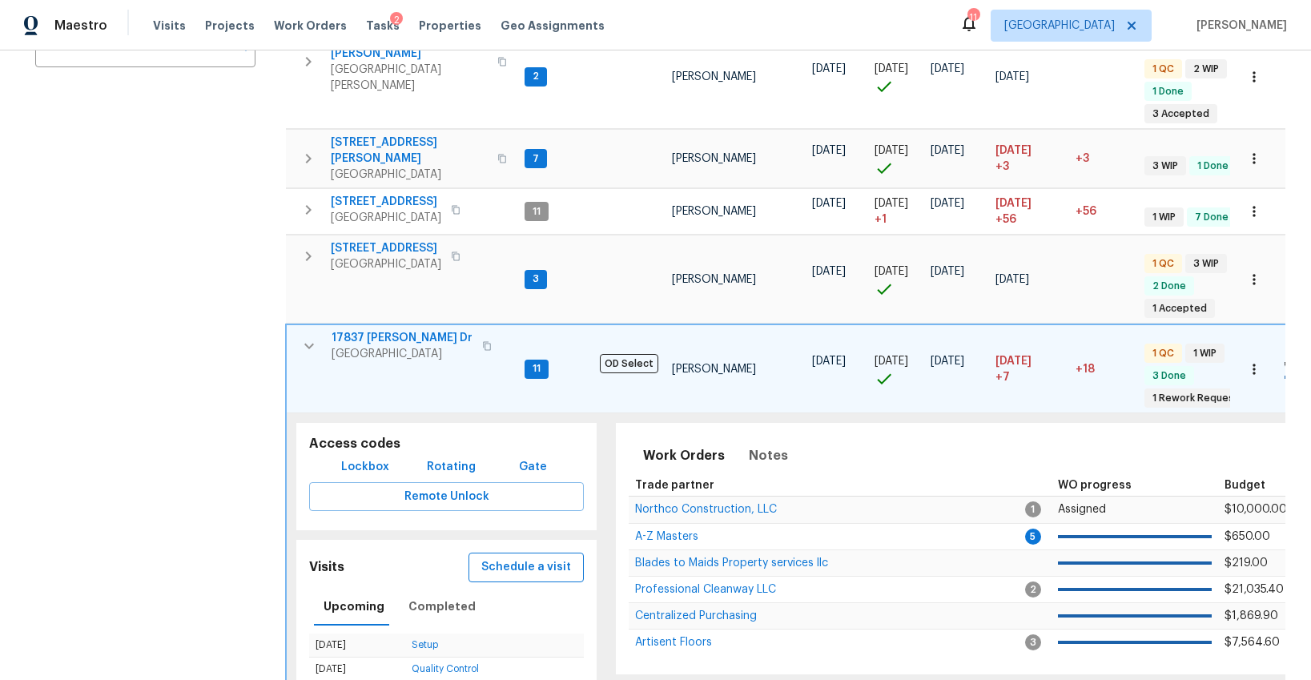
click at [497, 557] on span "Schedule a visit" at bounding box center [526, 567] width 90 height 20
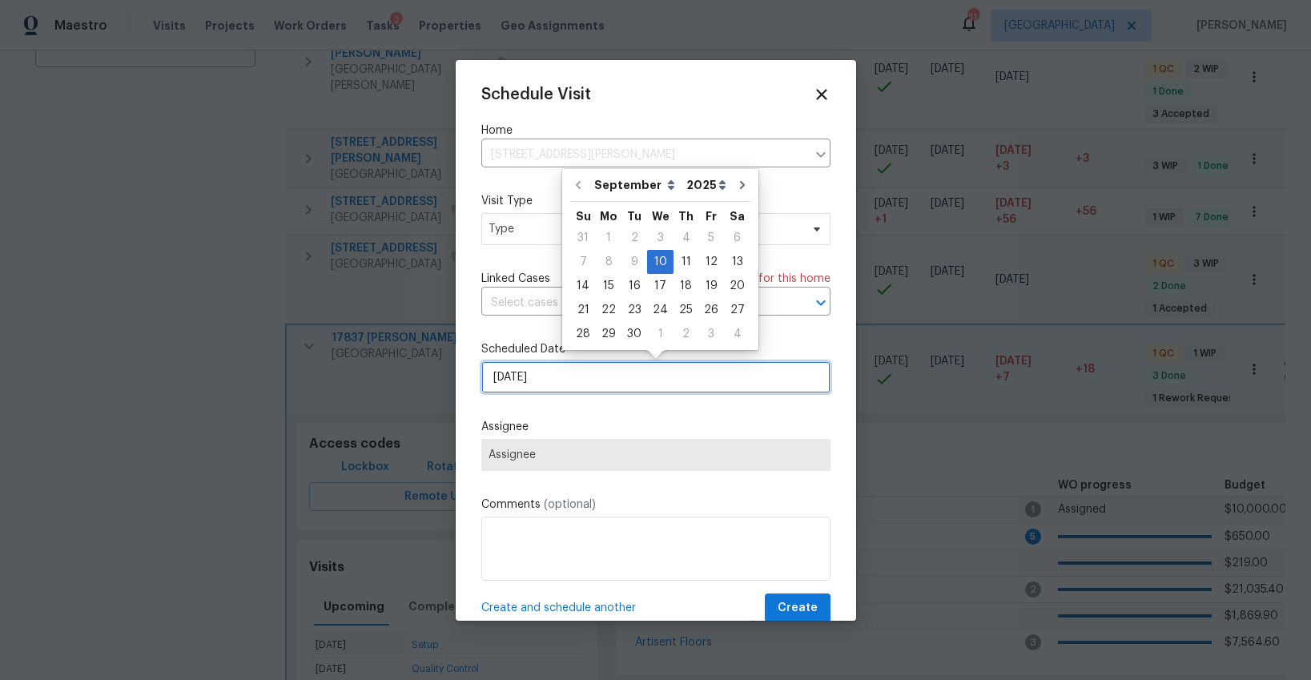
click at [517, 376] on input "9/10/2025" at bounding box center [655, 377] width 349 height 32
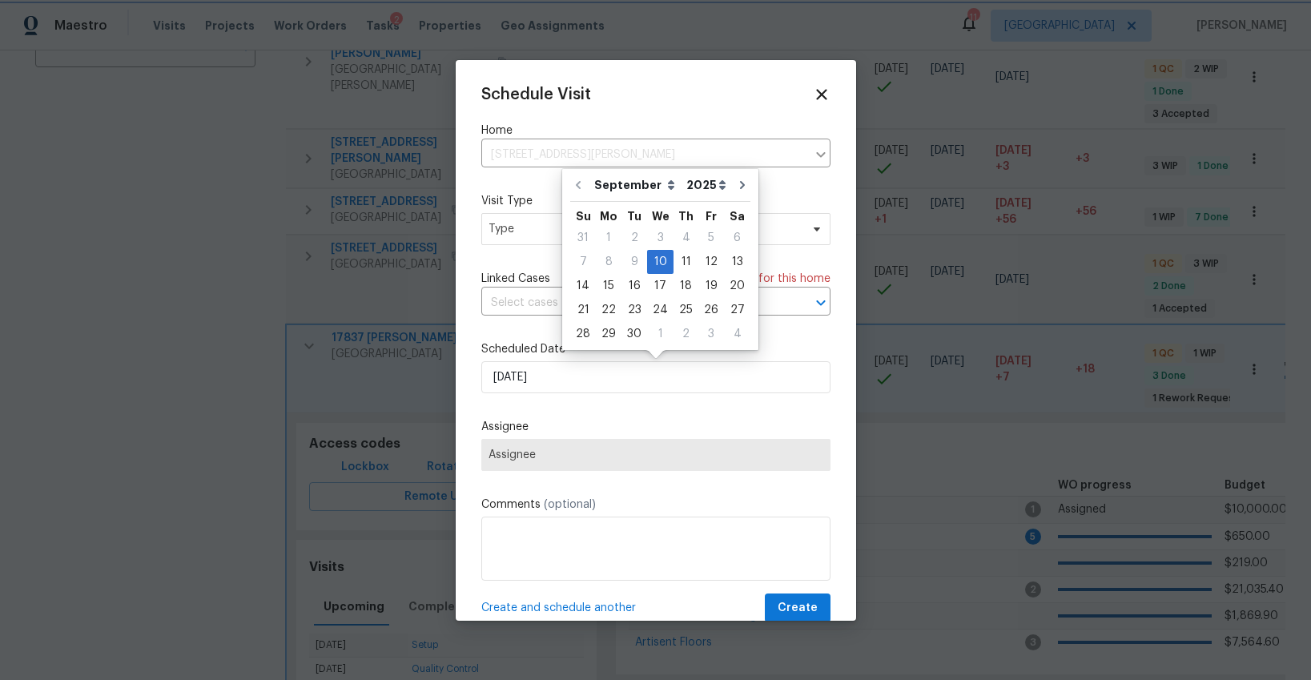
click at [481, 339] on div "Schedule Visit Home 17837 Haralson Dr, Eden Prairie, MN 55347 ​ Visit Type Type…" at bounding box center [655, 354] width 349 height 537
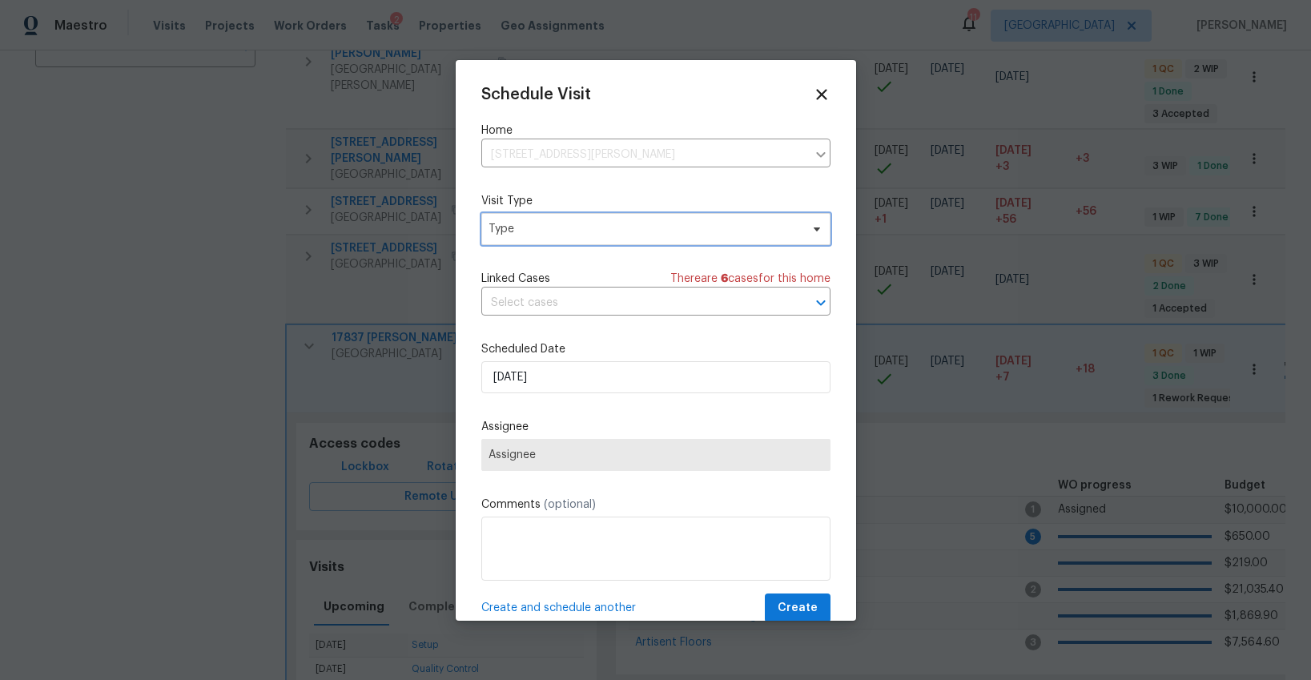
click at [521, 223] on span "Type" at bounding box center [645, 229] width 312 height 16
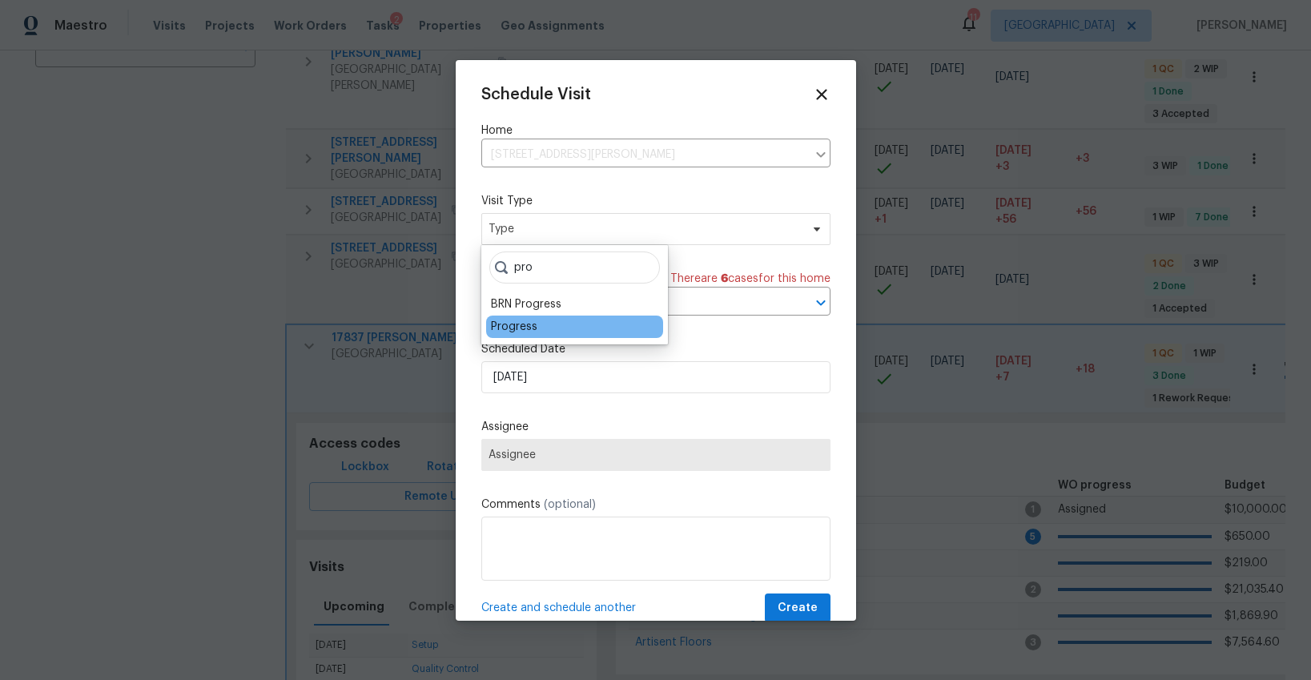
type input "pro"
click at [517, 322] on div "Progress" at bounding box center [514, 327] width 46 height 16
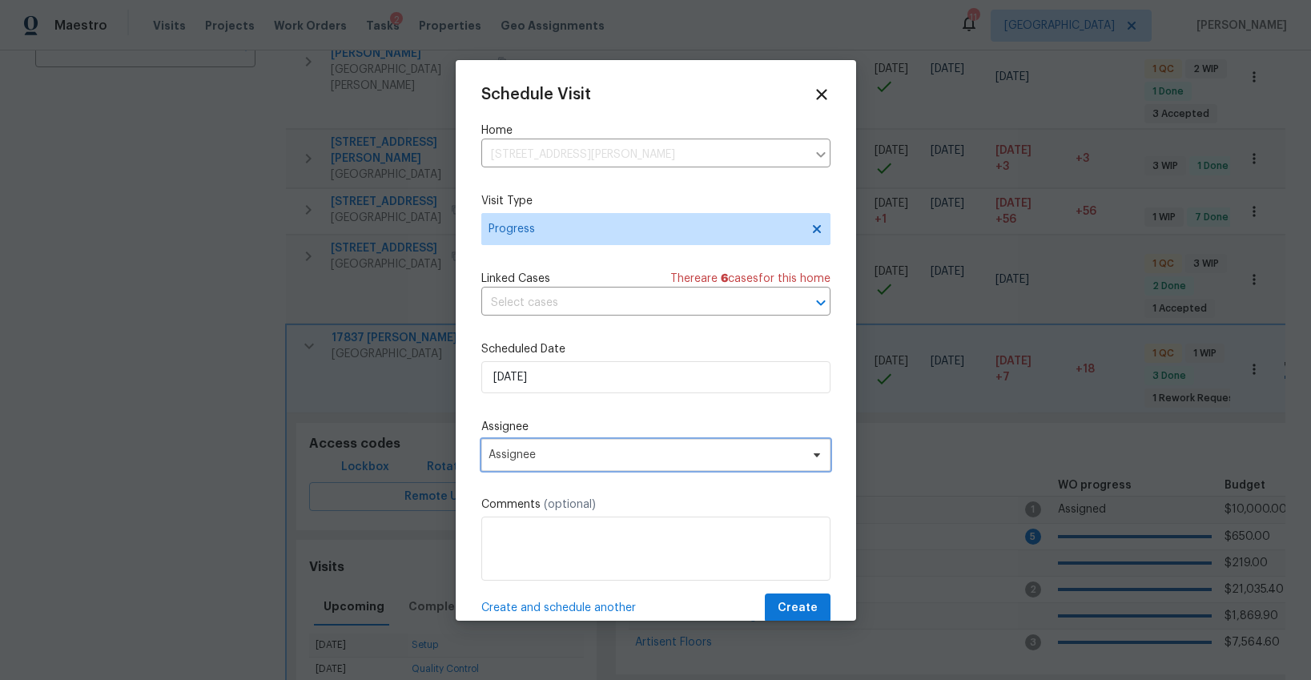
click at [552, 460] on span "Assignee" at bounding box center [646, 454] width 314 height 13
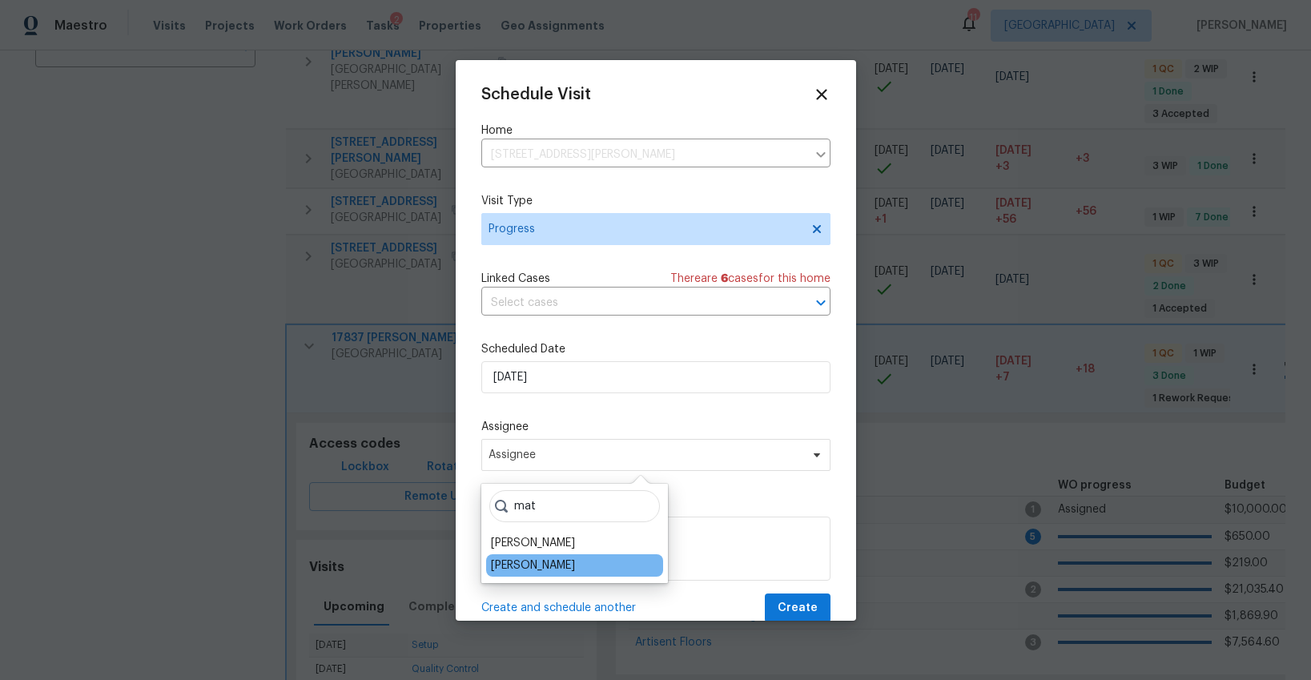
type input "mat"
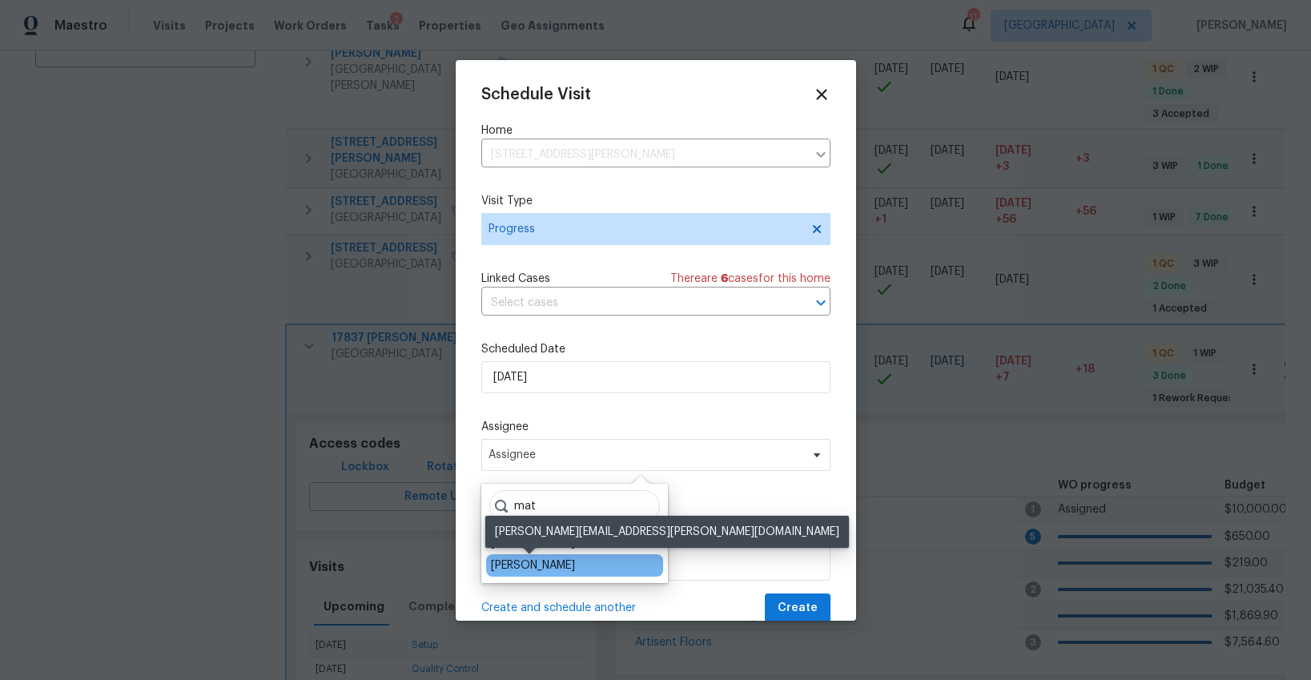
click at [535, 570] on div "[PERSON_NAME]" at bounding box center [533, 565] width 84 height 16
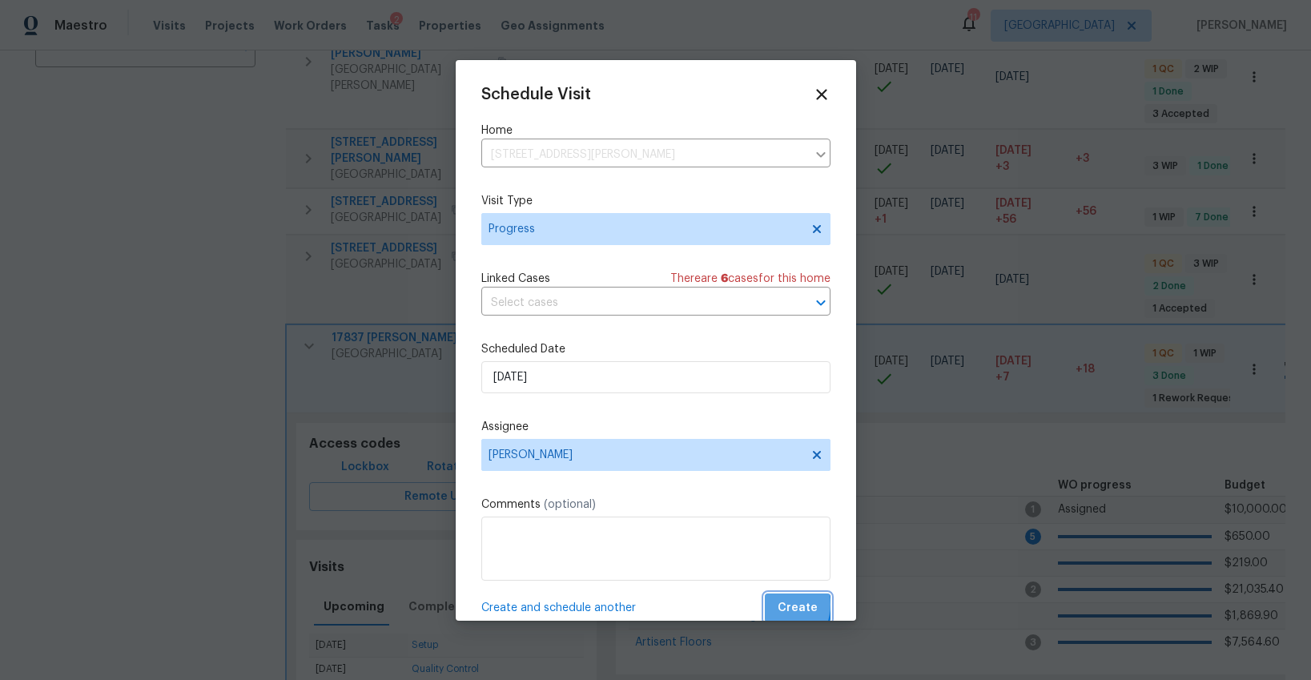
click at [778, 605] on button "Create" at bounding box center [798, 608] width 66 height 30
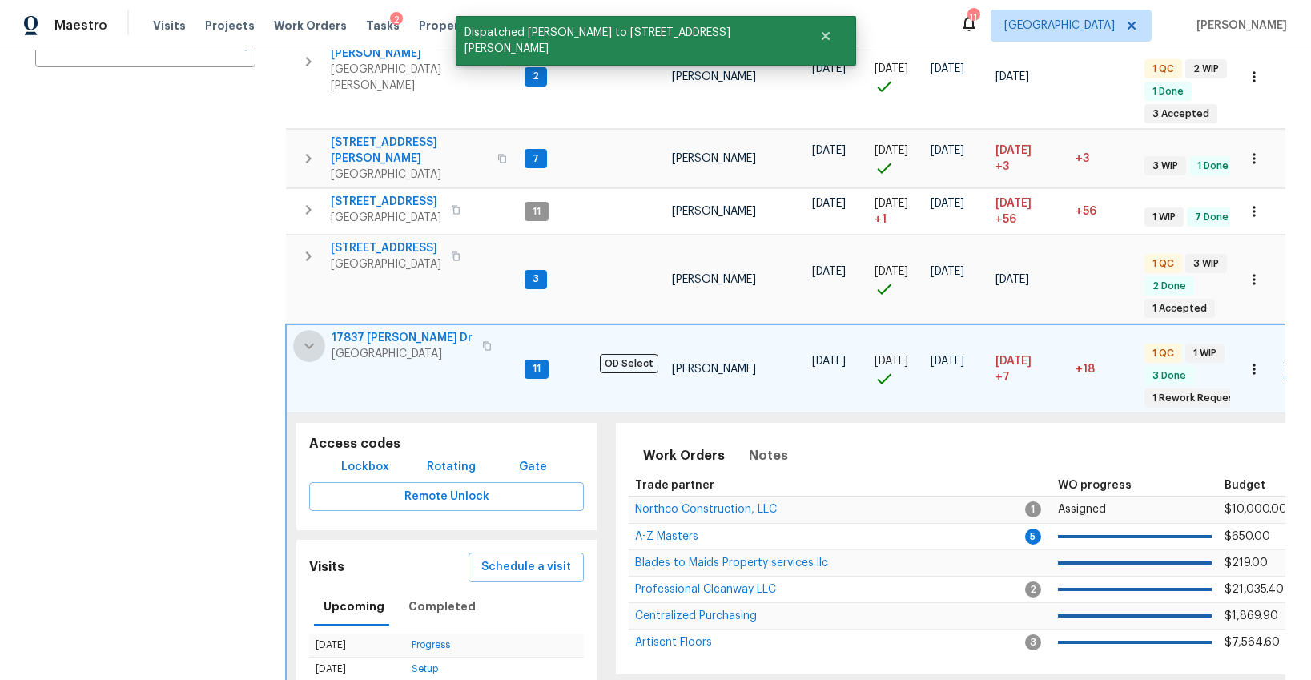
click at [306, 336] on icon "button" at bounding box center [309, 345] width 19 height 19
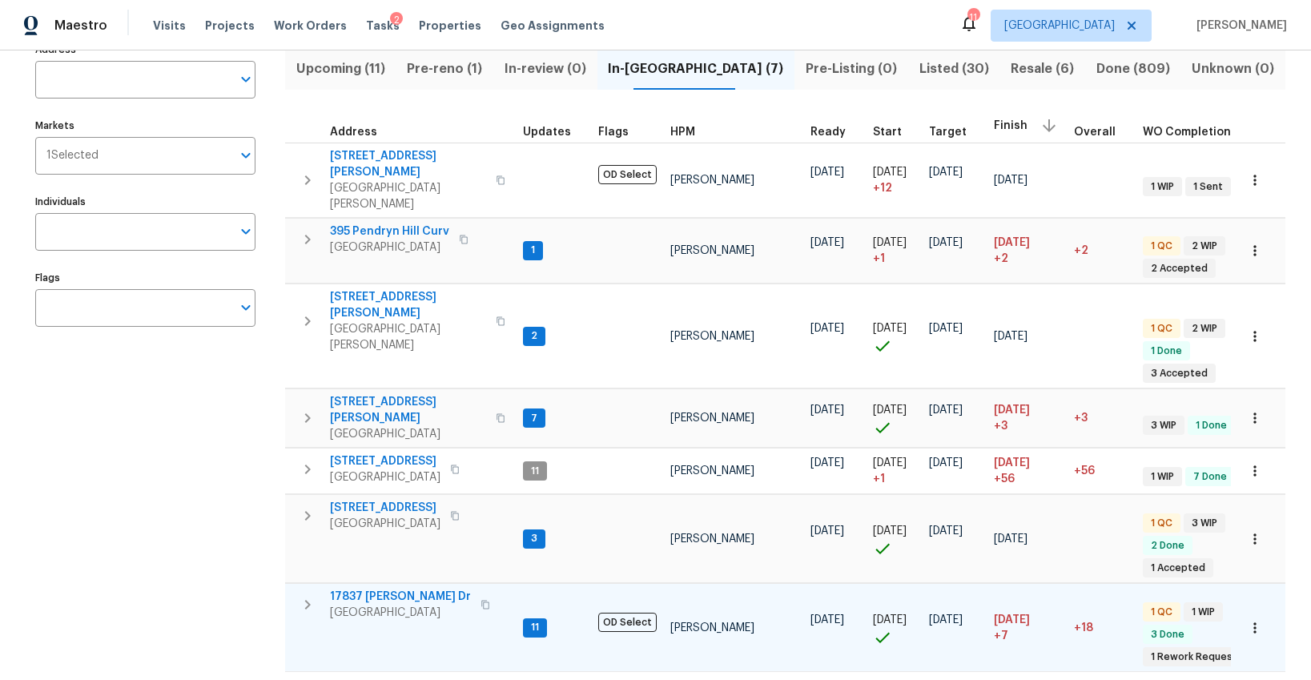
scroll to position [118, 0]
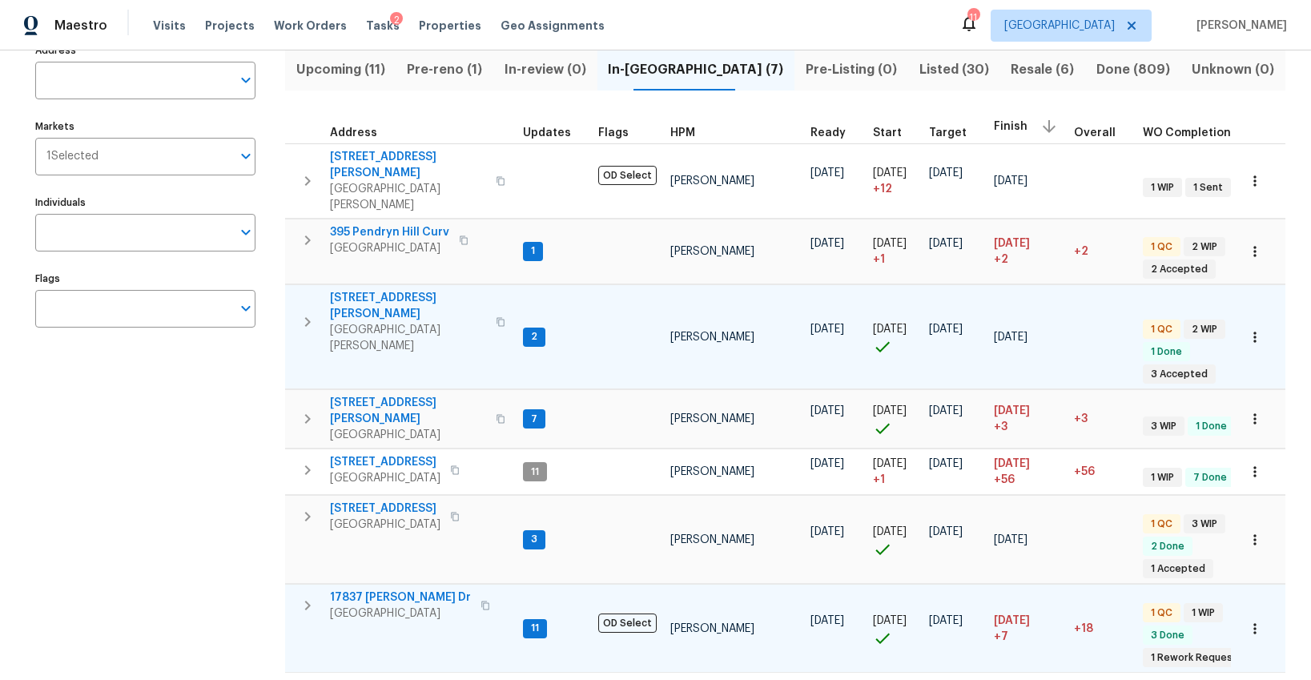
click at [497, 318] on icon "button" at bounding box center [501, 322] width 8 height 9
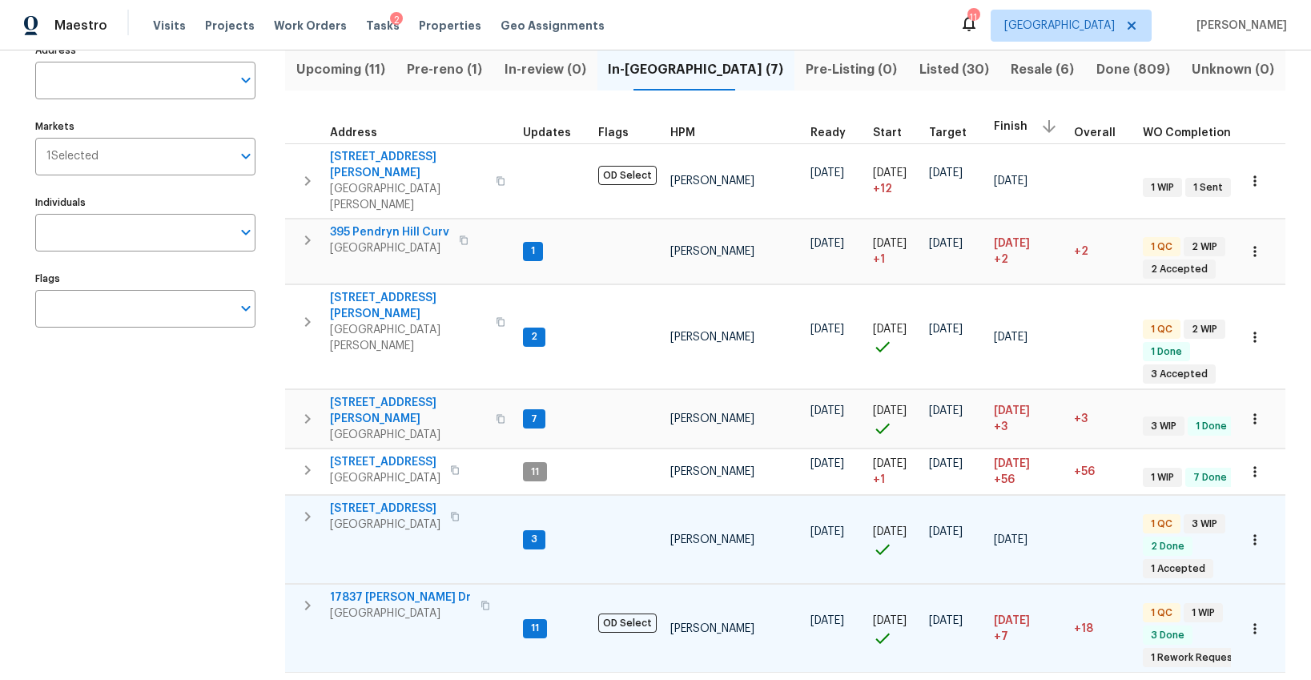
click at [306, 512] on icon "button" at bounding box center [308, 517] width 6 height 10
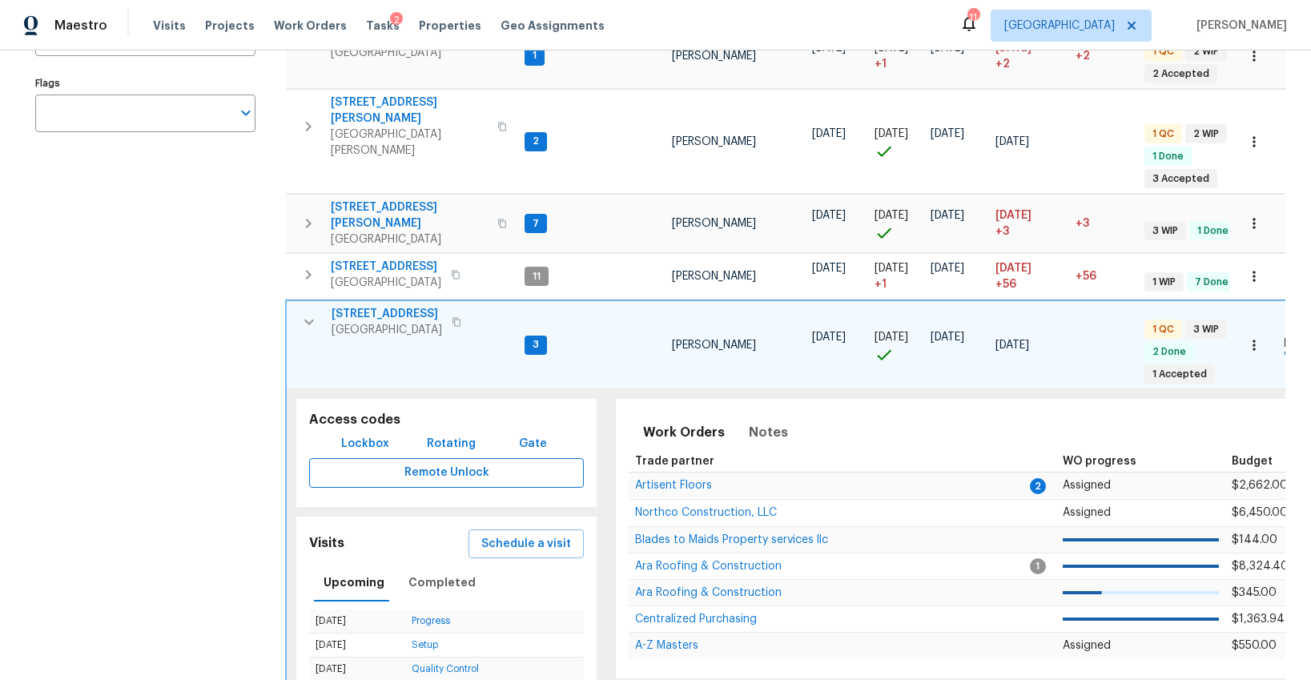
scroll to position [358, 0]
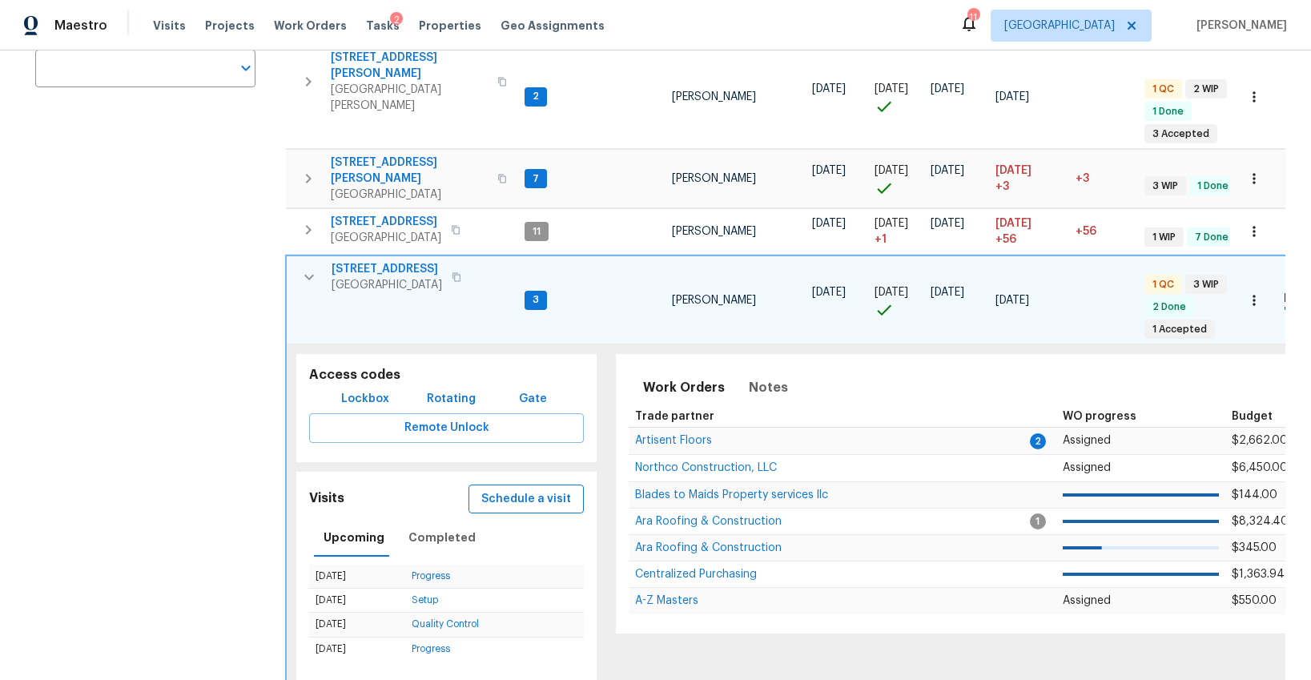
click at [511, 489] on span "Schedule a visit" at bounding box center [526, 499] width 90 height 20
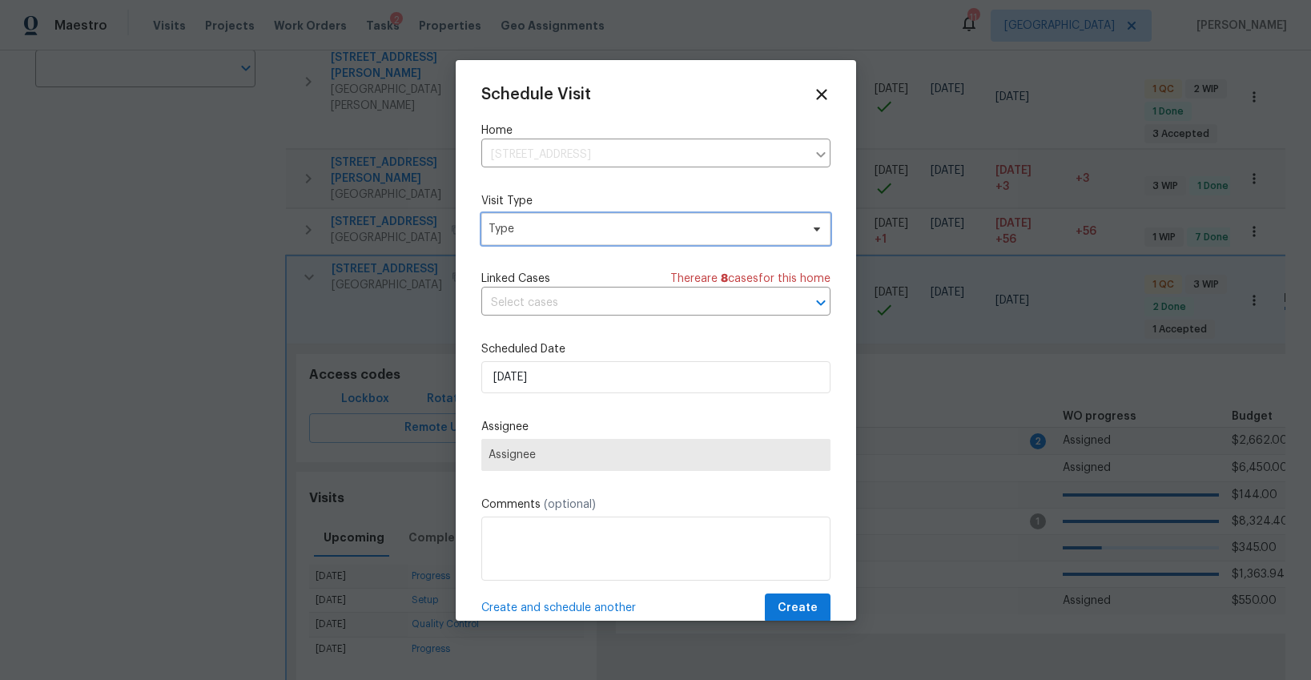
click at [617, 229] on span "Type" at bounding box center [645, 229] width 312 height 16
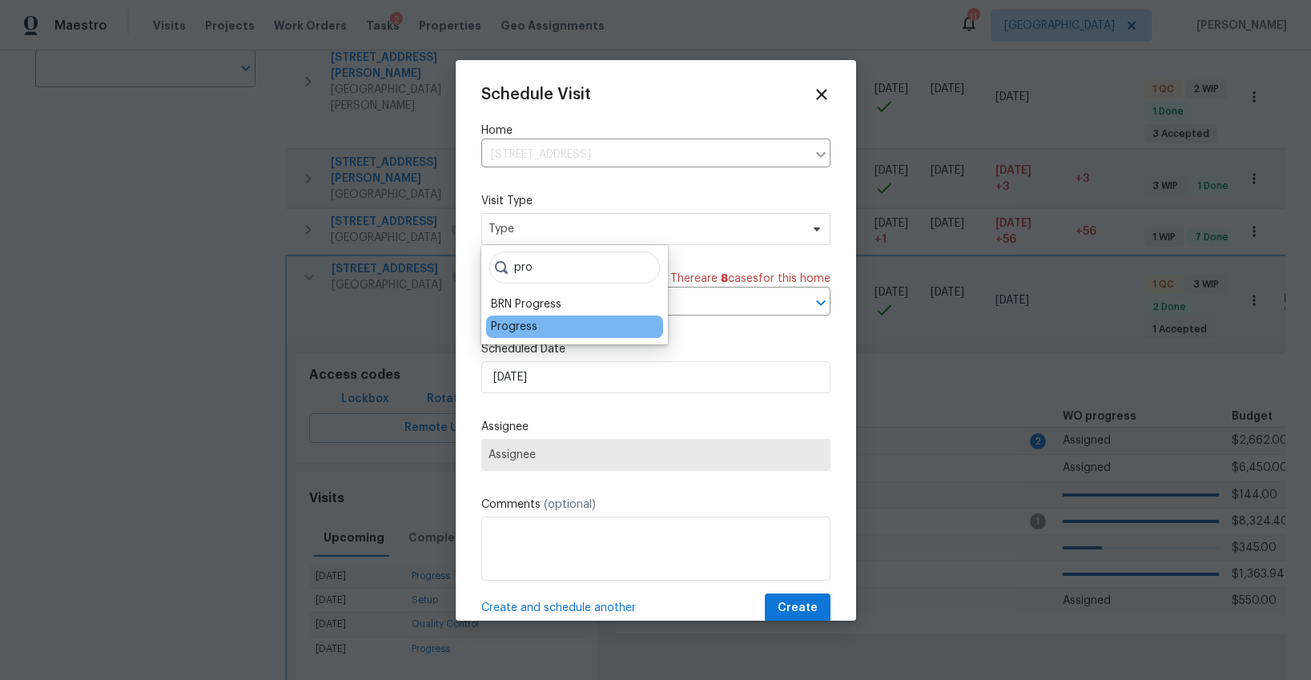
type input "pro"
click at [503, 330] on div "Progress" at bounding box center [514, 327] width 46 height 16
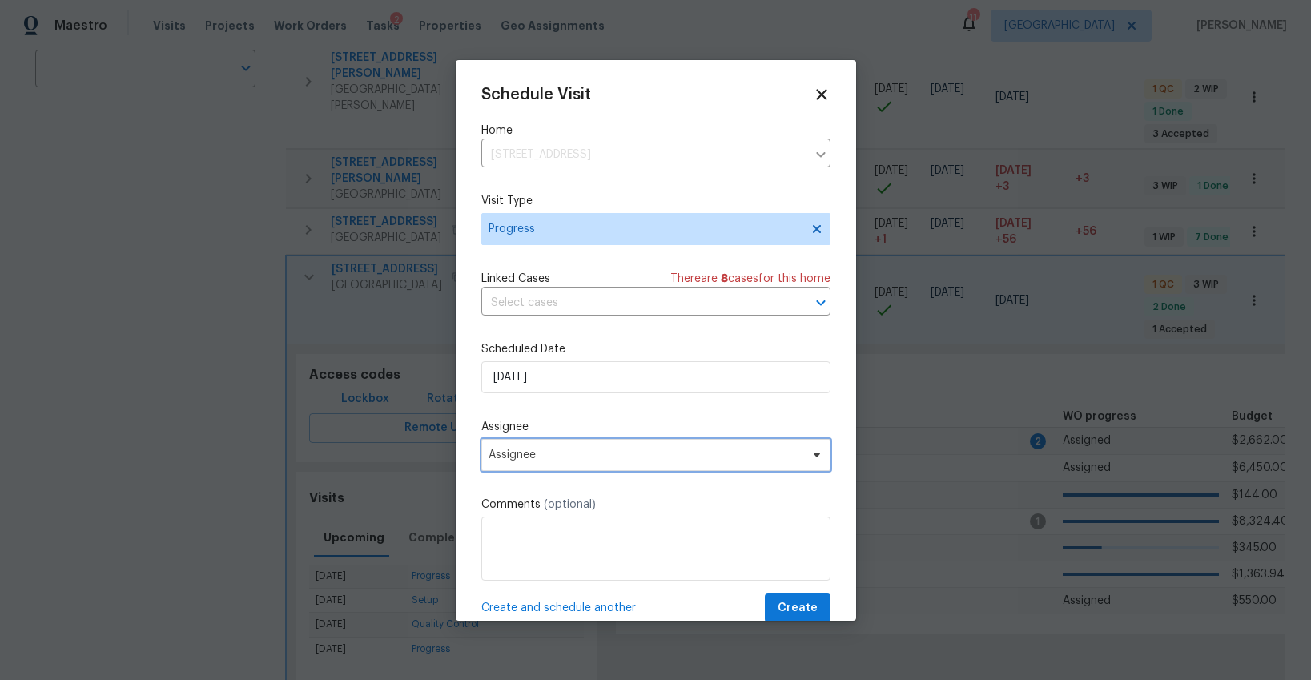
click at [528, 453] on span "Assignee" at bounding box center [646, 454] width 314 height 13
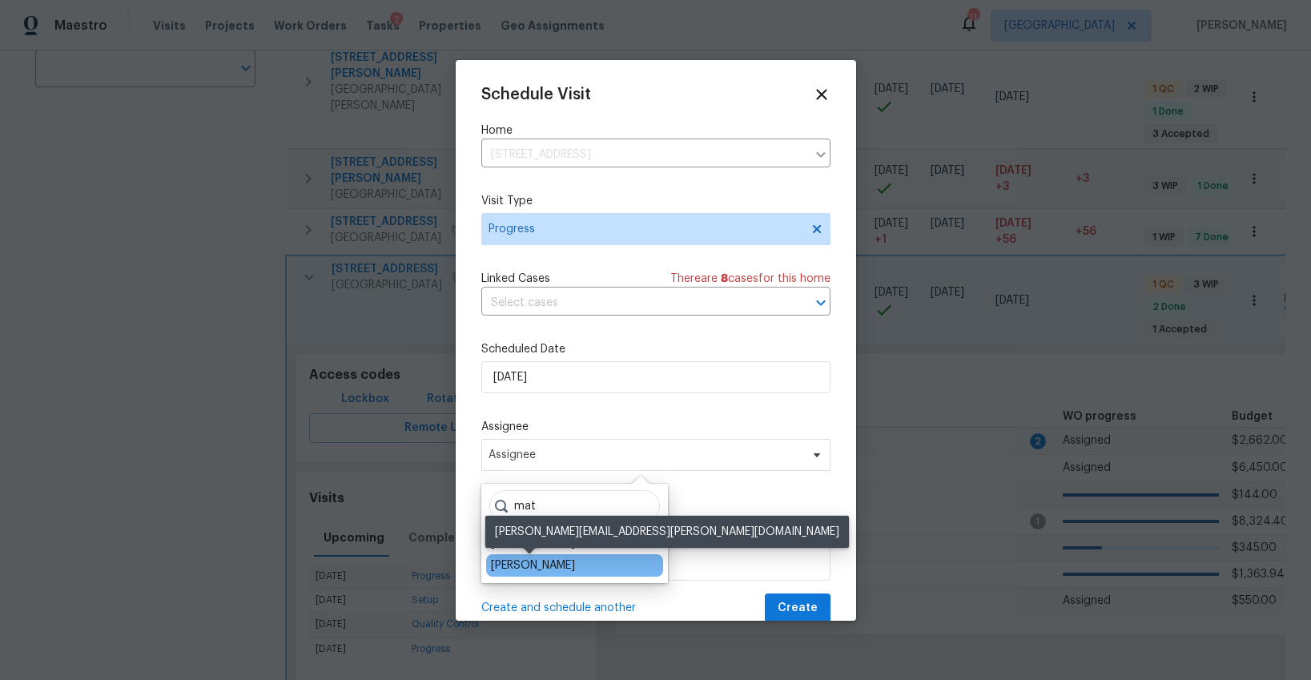
type input "mat"
click at [544, 561] on div "[PERSON_NAME]" at bounding box center [533, 565] width 84 height 16
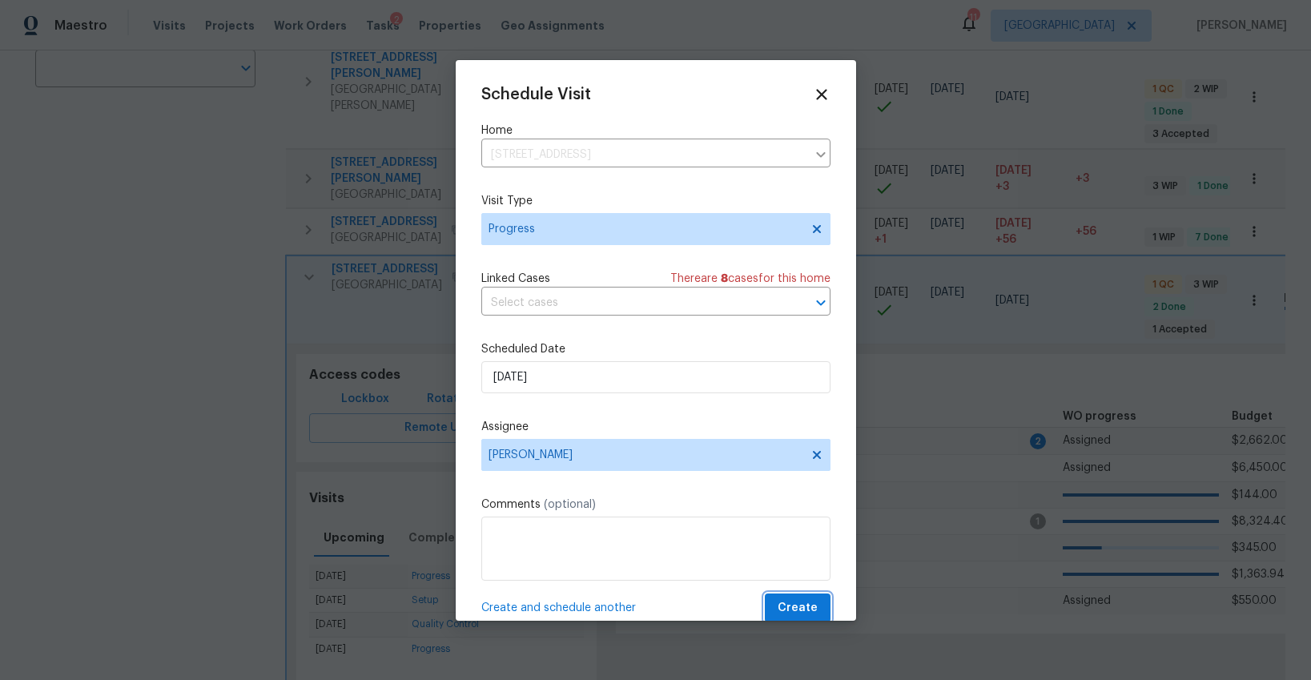
click at [782, 607] on span "Create" at bounding box center [798, 608] width 40 height 20
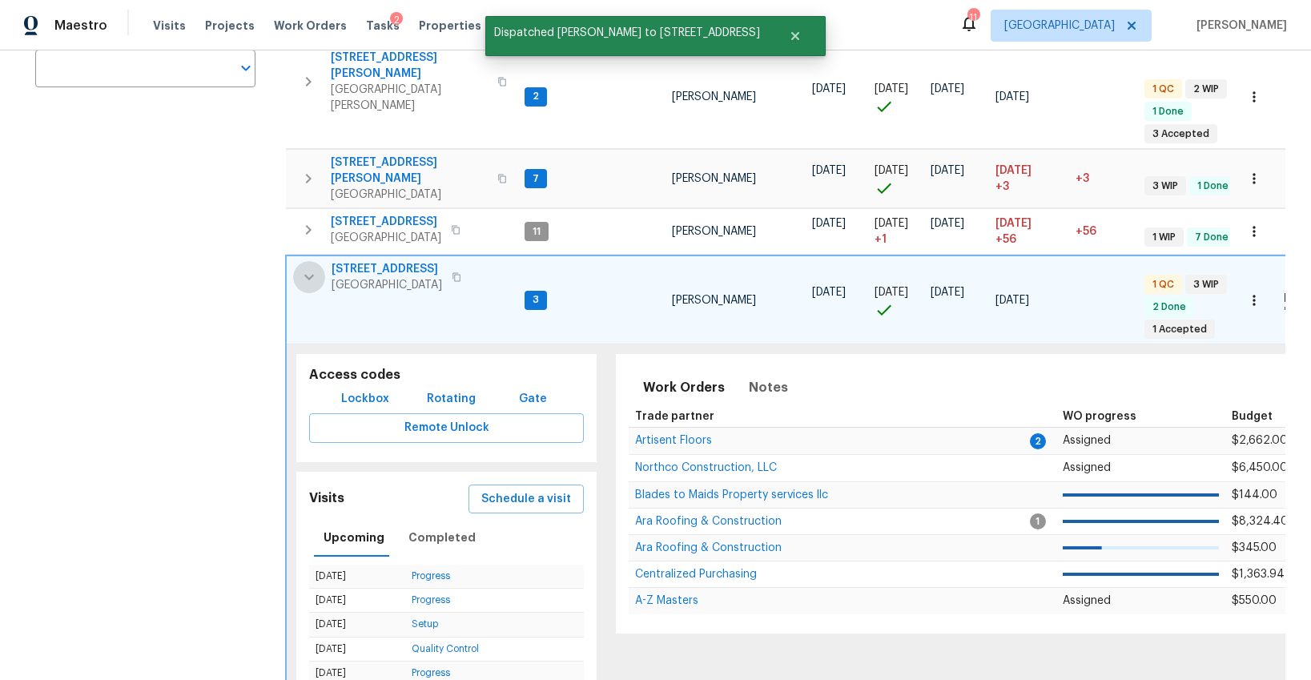
click at [312, 275] on icon "button" at bounding box center [309, 278] width 10 height 6
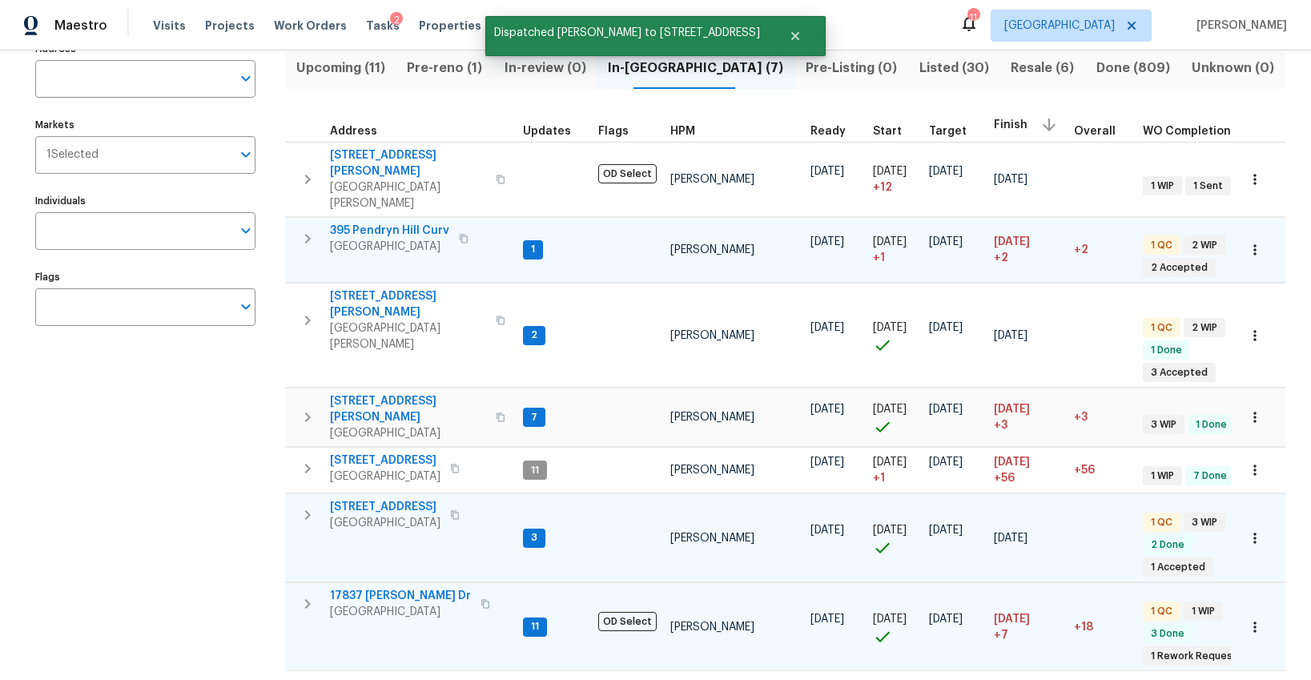
scroll to position [118, 0]
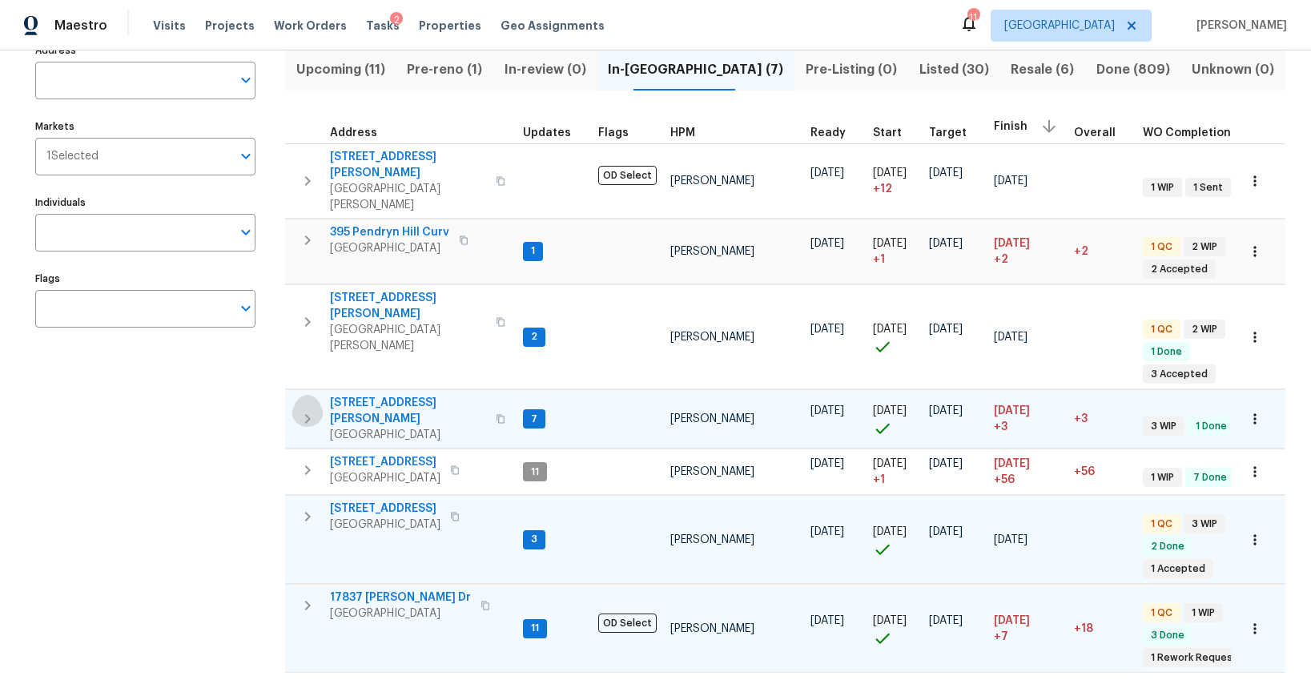
click at [310, 409] on icon "button" at bounding box center [307, 418] width 19 height 19
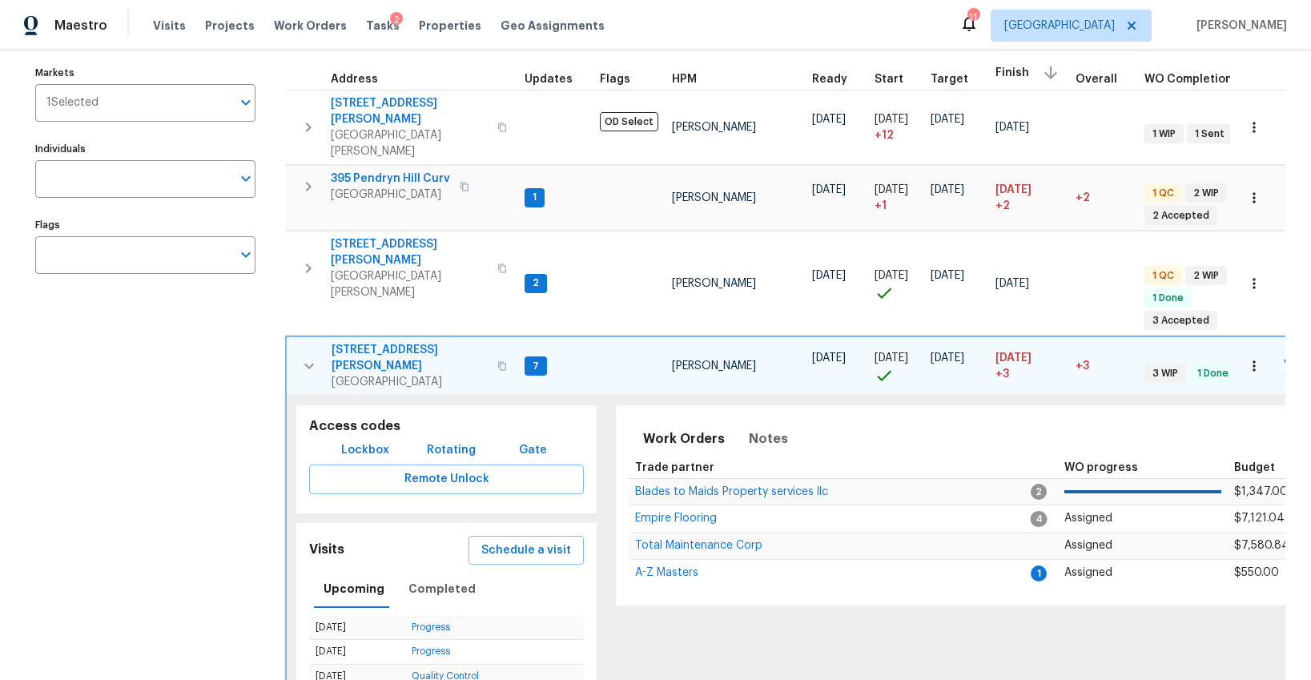
scroll to position [259, 0]
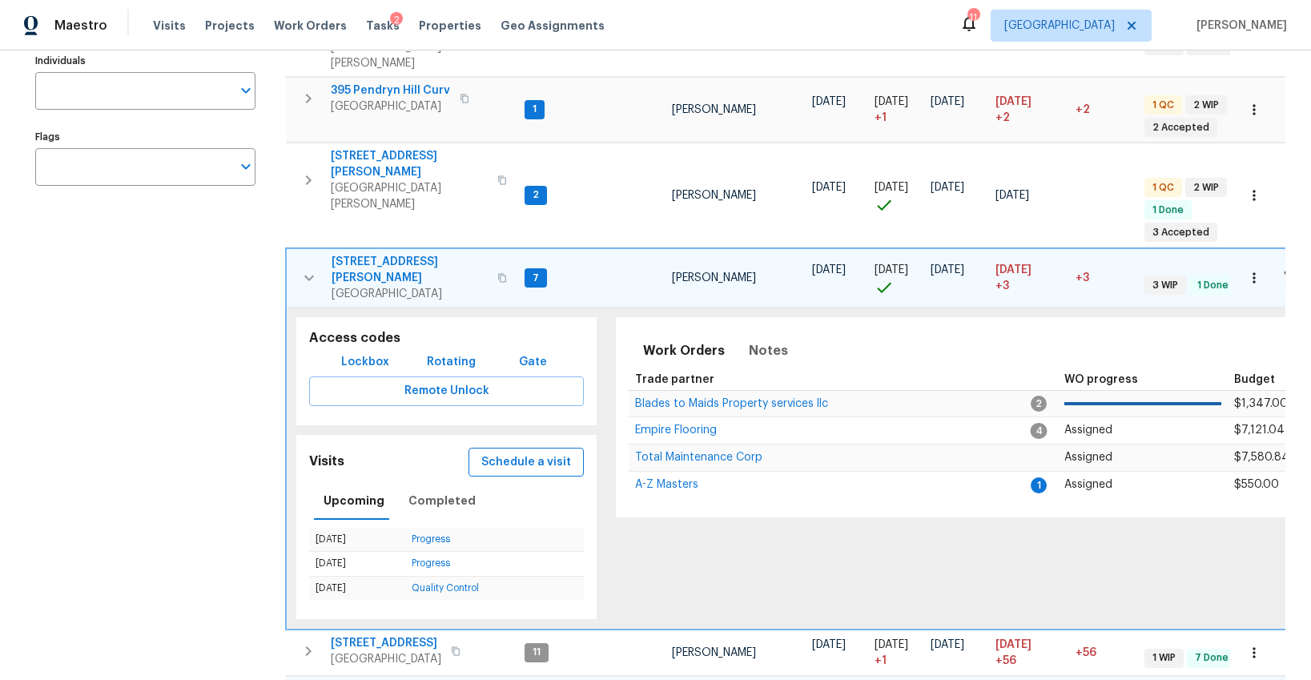
click at [517, 452] on span "Schedule a visit" at bounding box center [526, 462] width 90 height 20
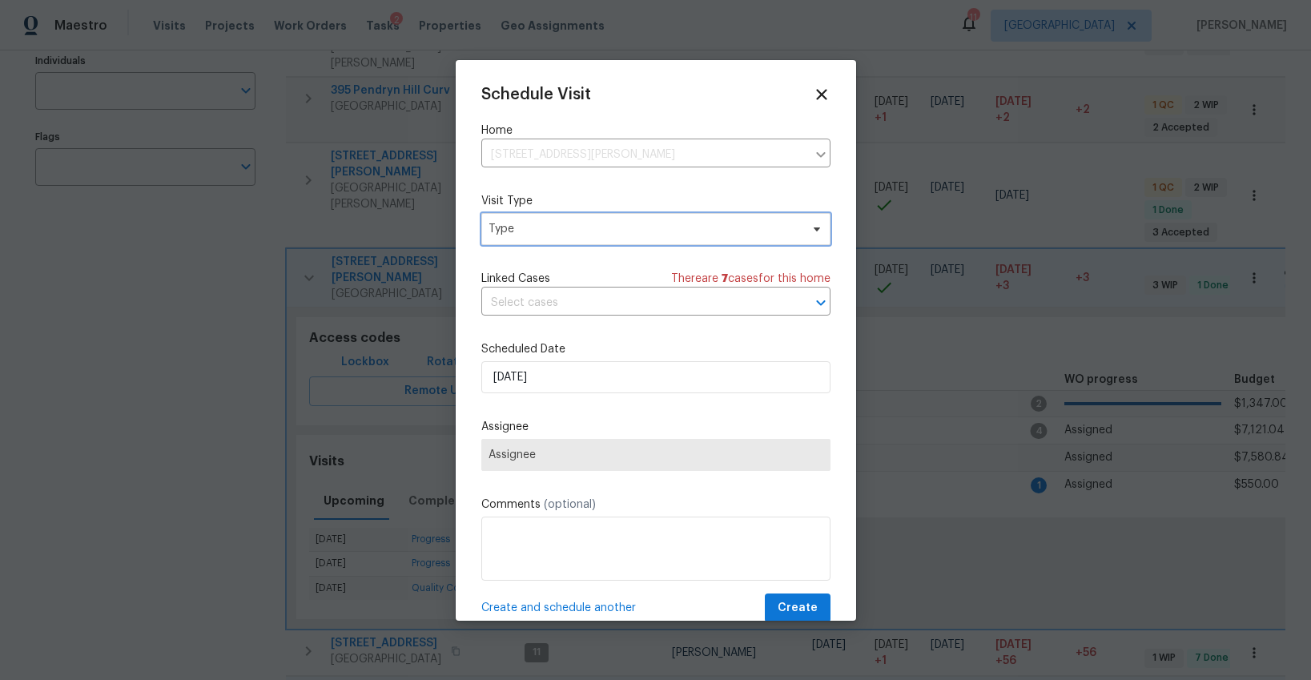
click at [551, 230] on span "Type" at bounding box center [645, 229] width 312 height 16
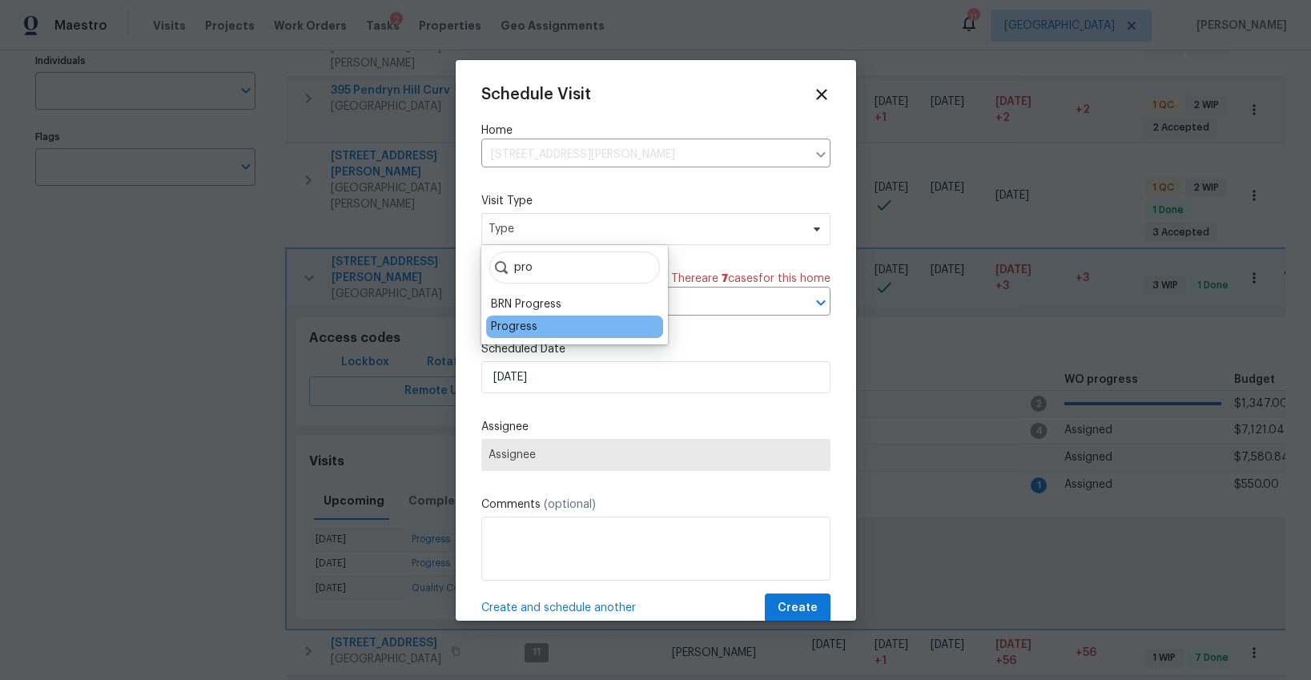
type input "pro"
click at [503, 329] on div "Progress" at bounding box center [514, 327] width 46 height 16
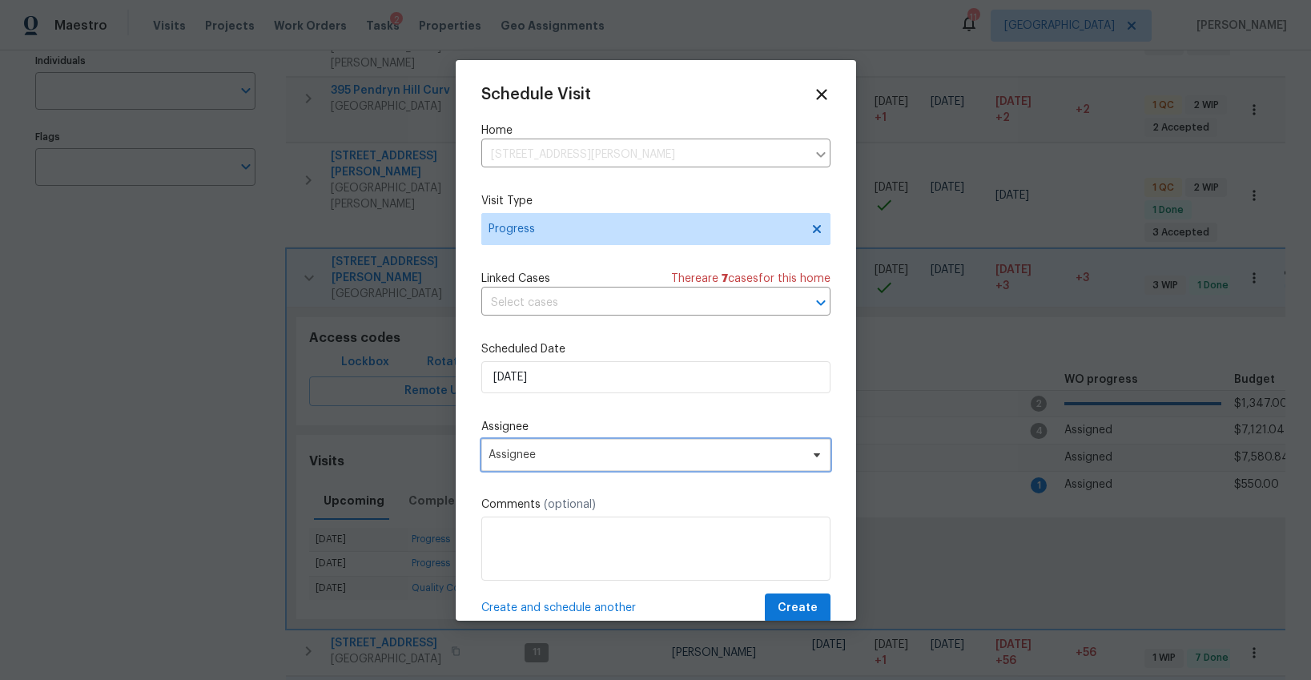
click at [521, 456] on span "Assignee" at bounding box center [646, 454] width 314 height 13
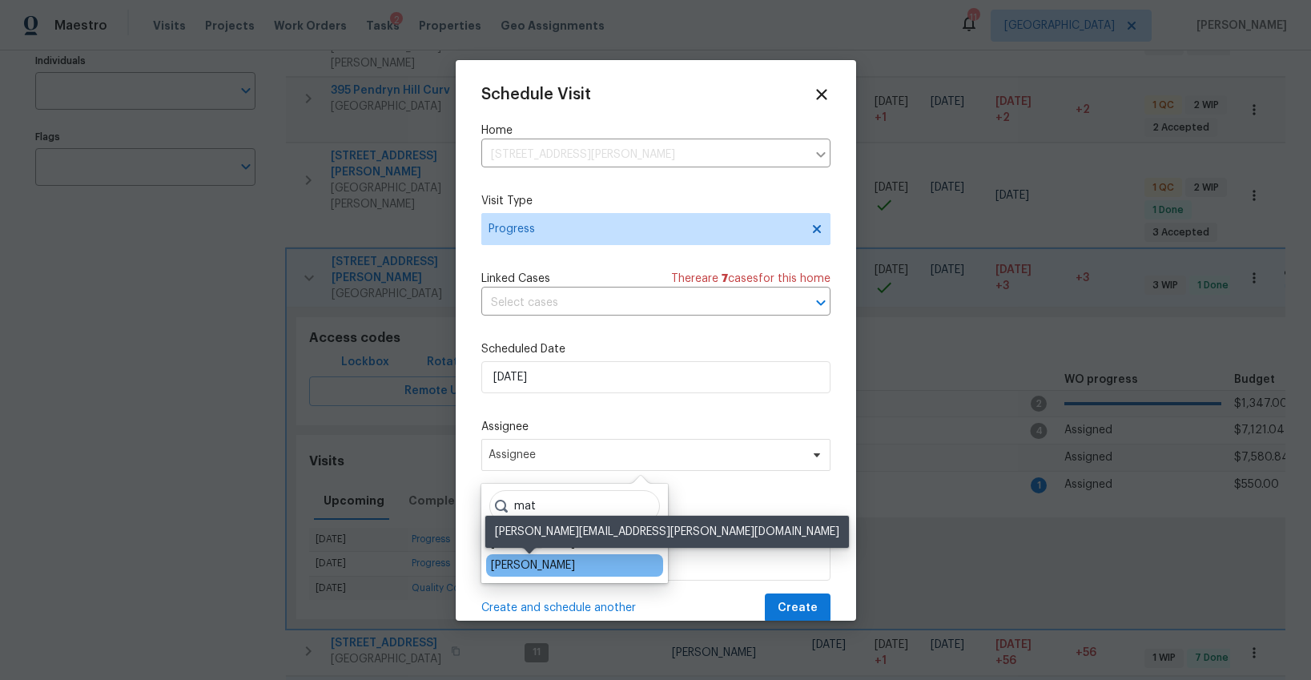
type input "mat"
click at [536, 567] on div "[PERSON_NAME]" at bounding box center [533, 565] width 84 height 16
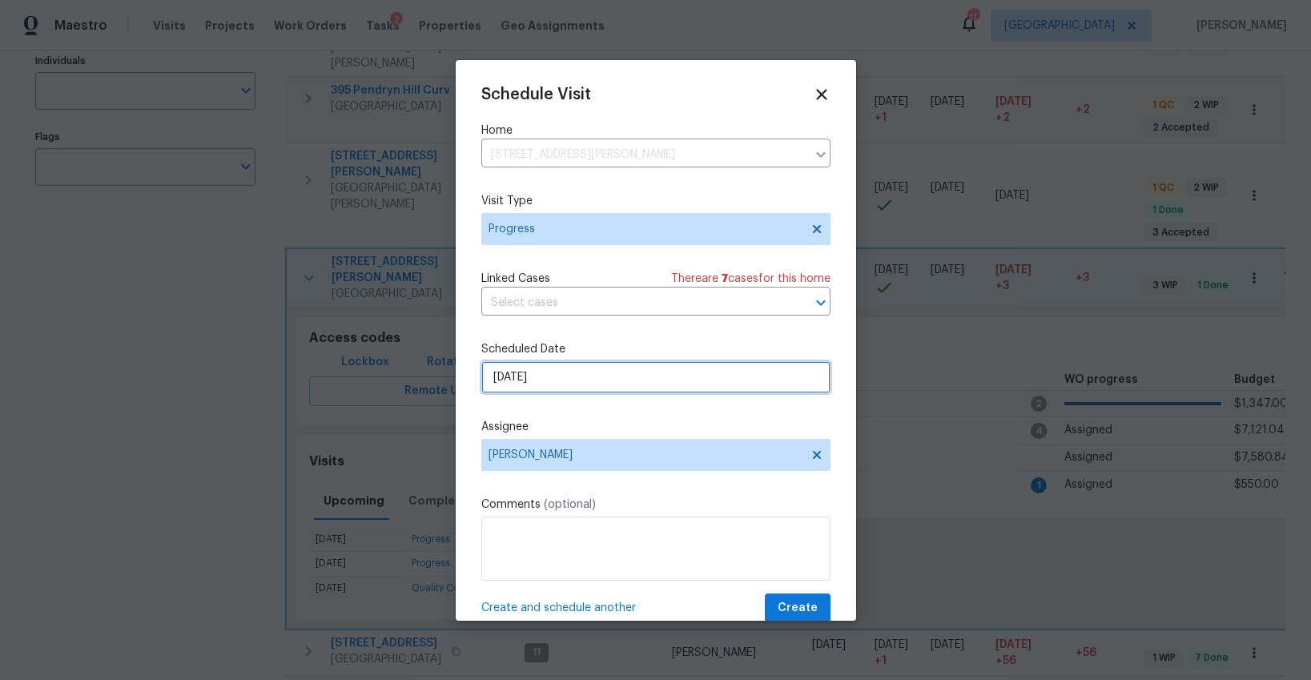
click at [546, 380] on input "9/10/2025" at bounding box center [655, 377] width 349 height 32
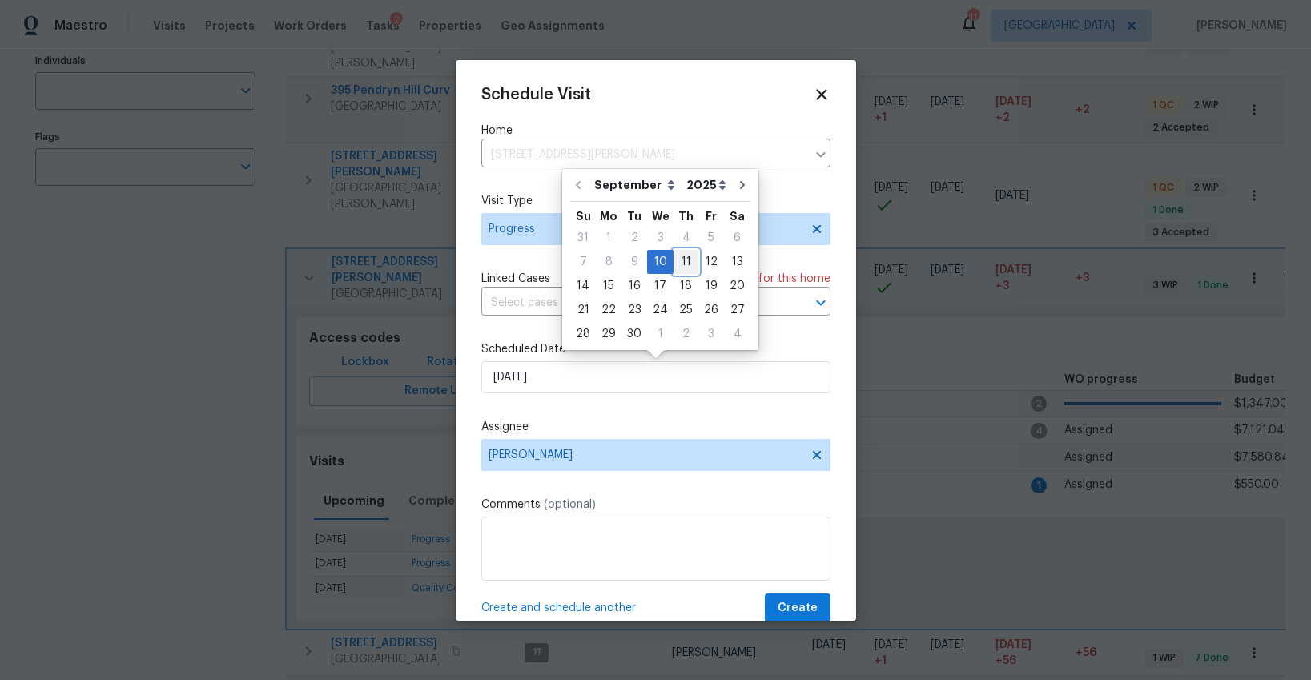
click at [680, 266] on div "11" at bounding box center [686, 262] width 25 height 22
type input "9/11/2025"
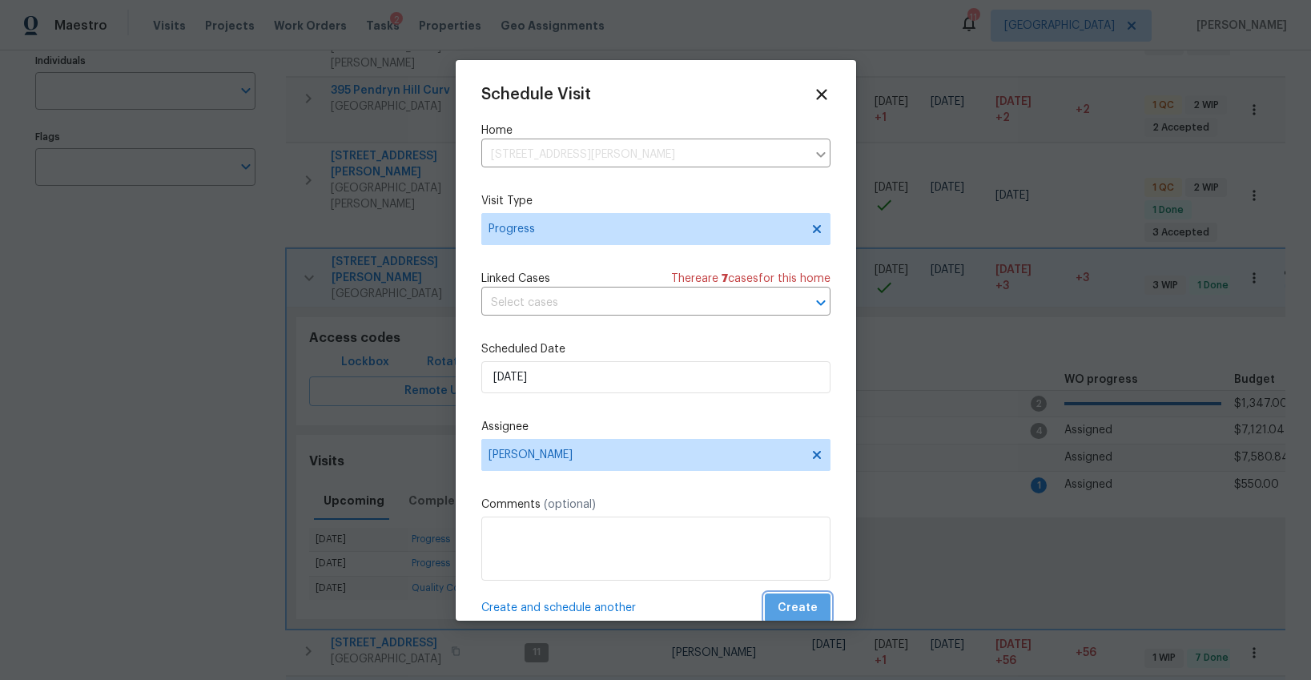
click at [810, 608] on span "Create" at bounding box center [798, 608] width 40 height 20
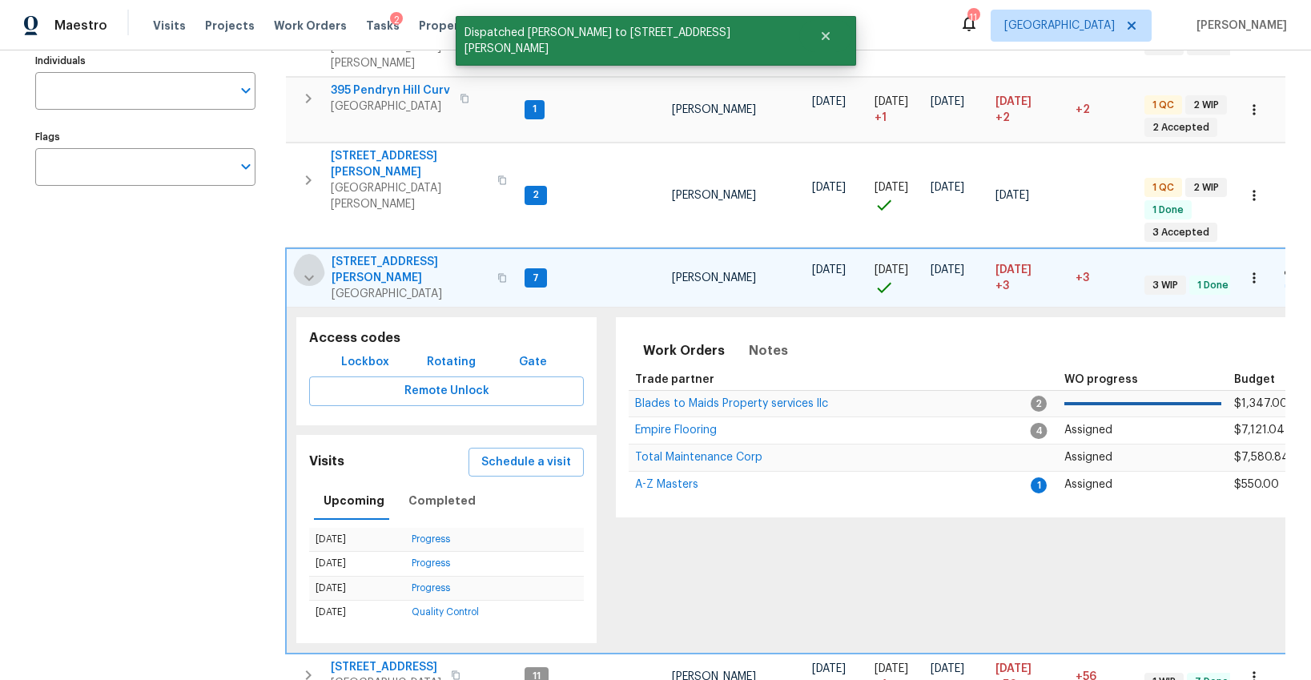
click at [311, 268] on icon "button" at bounding box center [309, 277] width 19 height 19
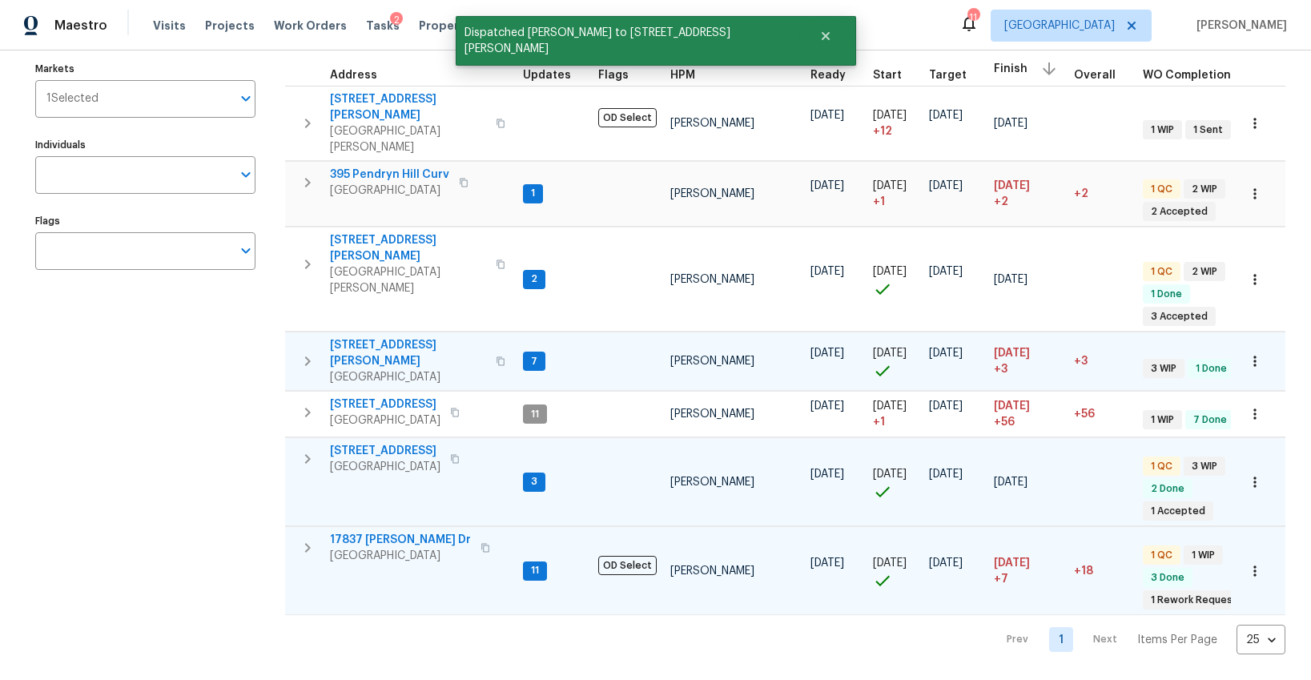
scroll to position [118, 0]
